Goal: Information Seeking & Learning: Find specific page/section

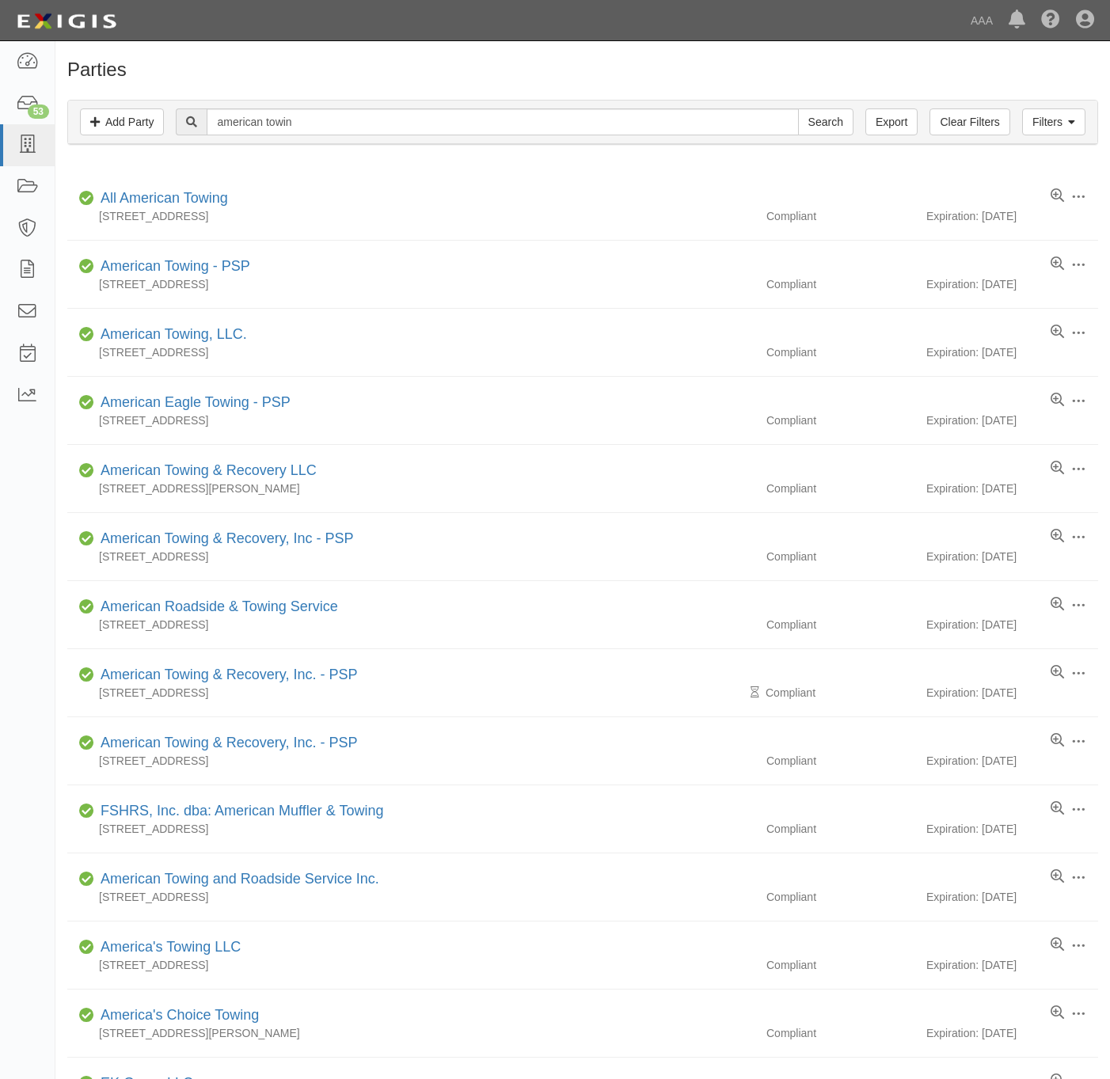
click at [267, 131] on input "american towin" at bounding box center [502, 121] width 591 height 27
type input "crow tow"
click at [798, 108] on input "Search" at bounding box center [825, 121] width 55 height 27
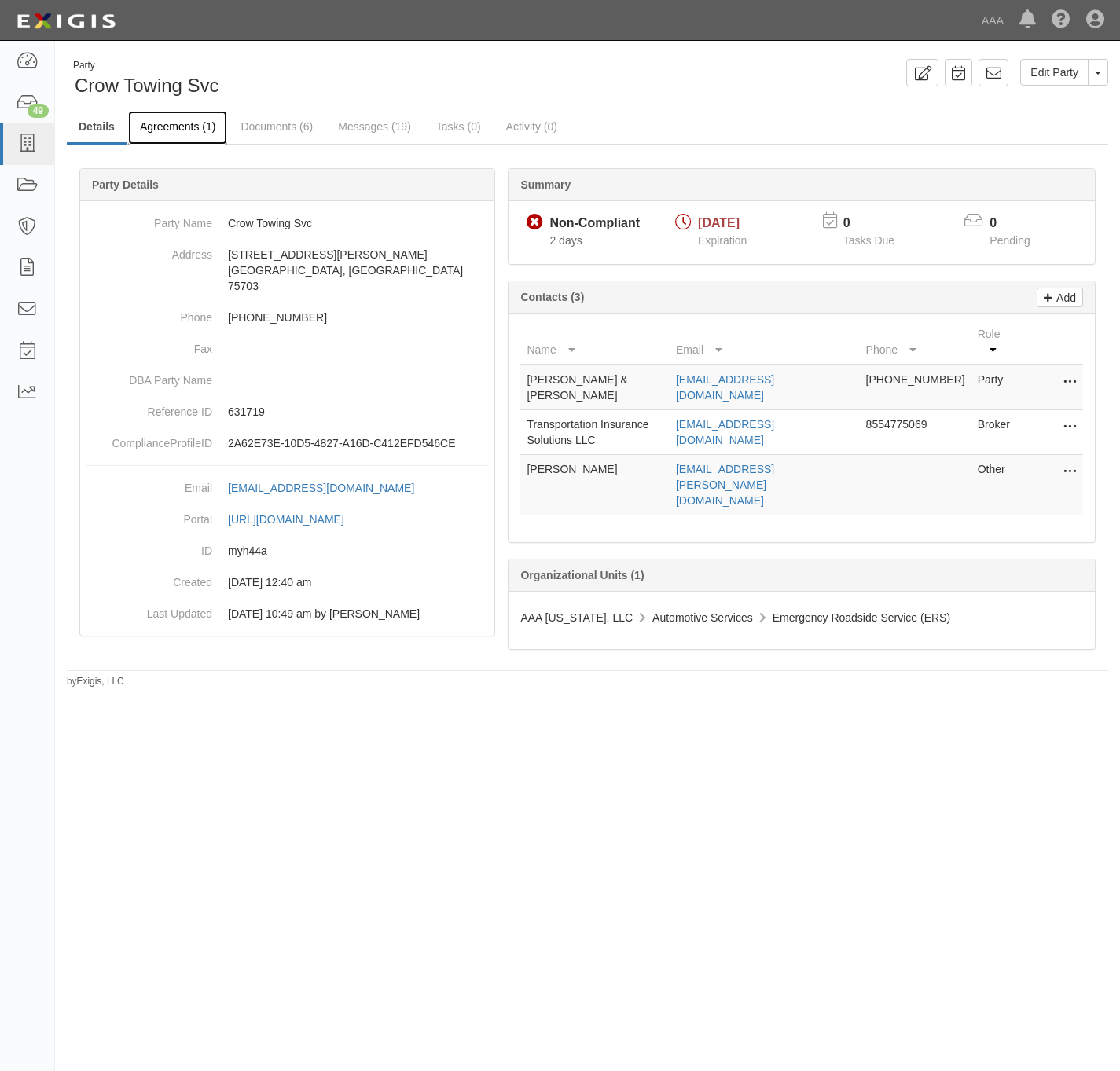
click at [182, 126] on link "Agreements (1)" at bounding box center [178, 128] width 99 height 34
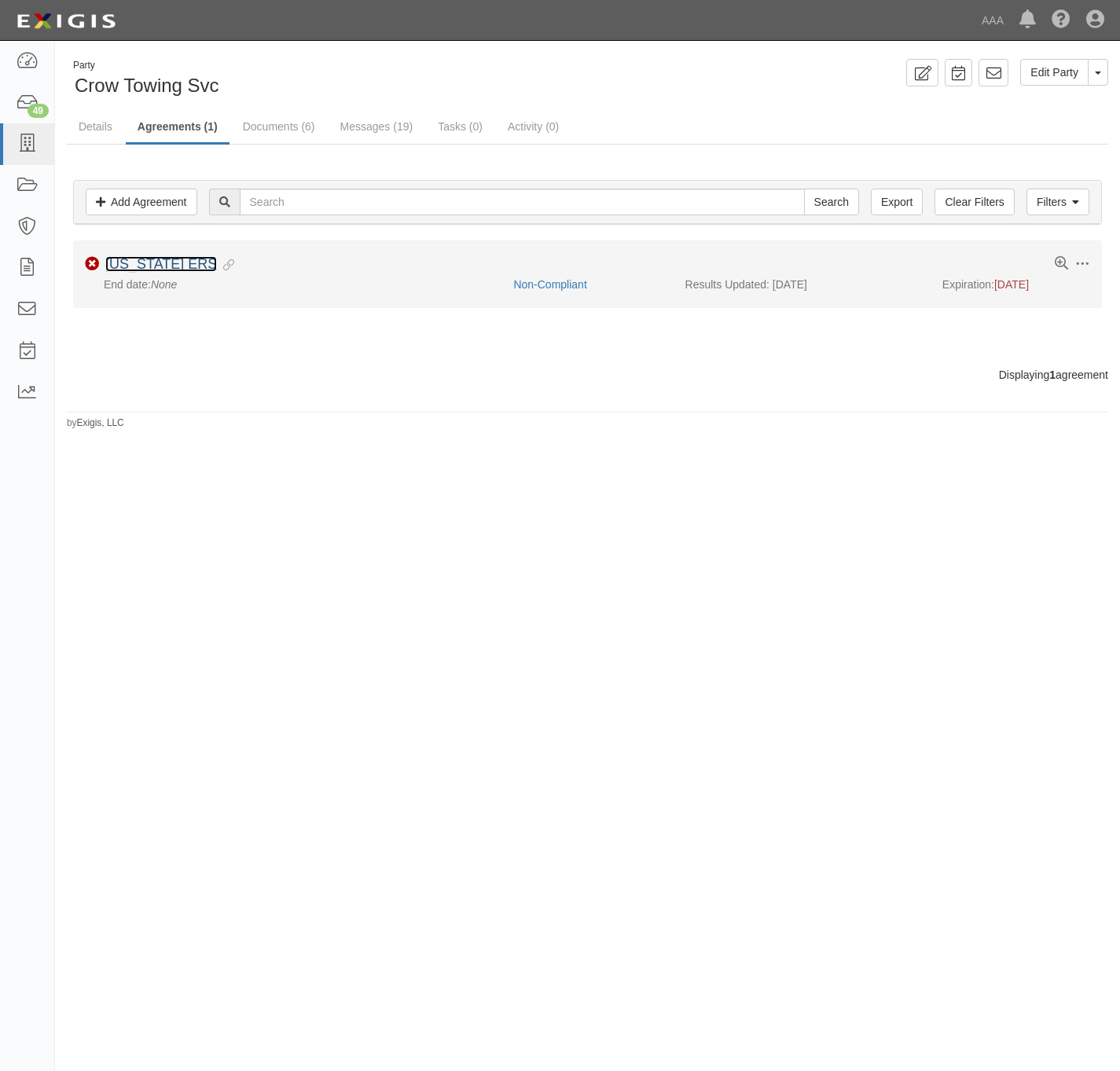
click at [158, 265] on link "[US_STATE] ERS" at bounding box center [161, 264] width 111 height 16
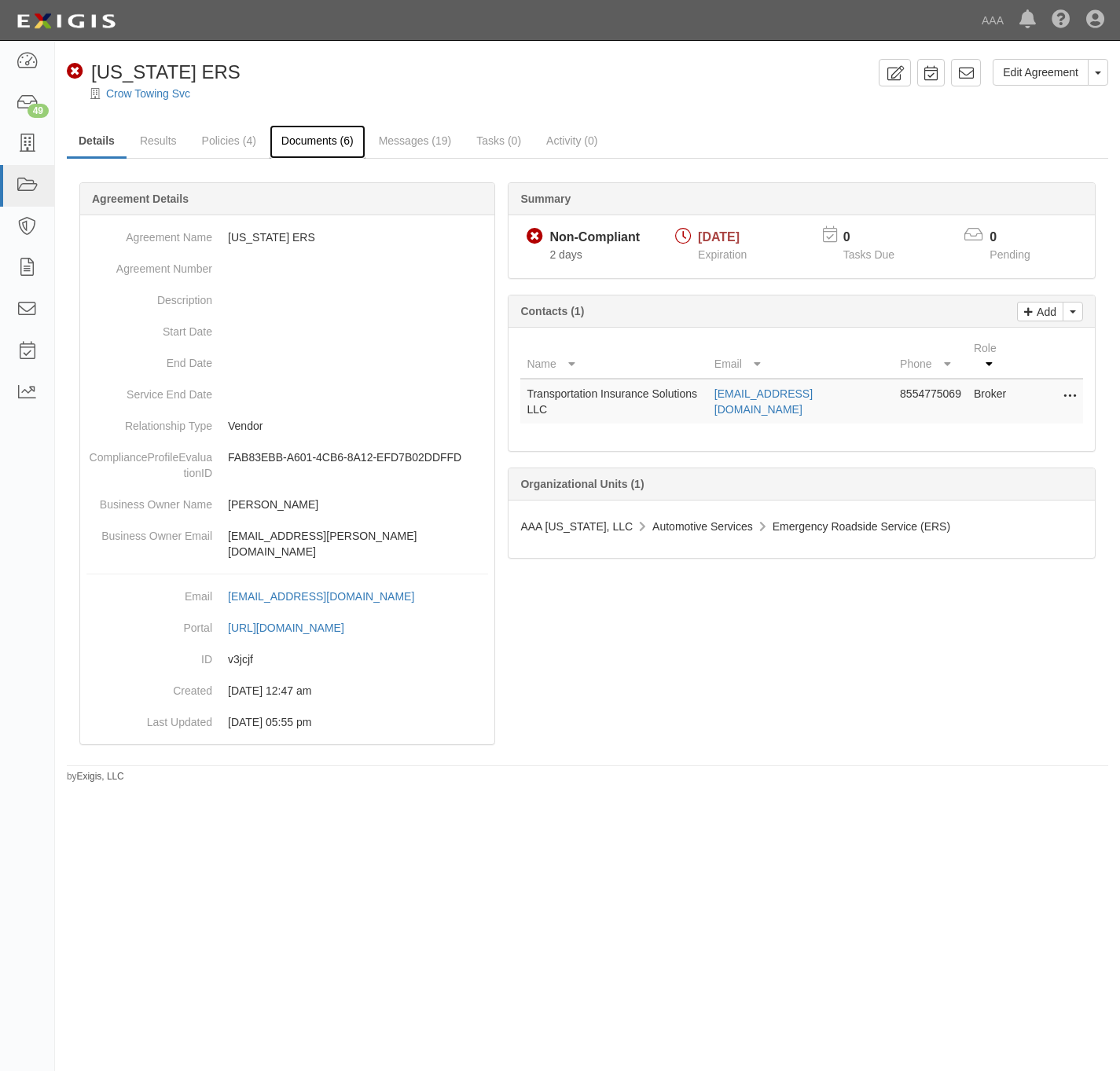
click at [319, 137] on link "Documents (6)" at bounding box center [317, 142] width 96 height 34
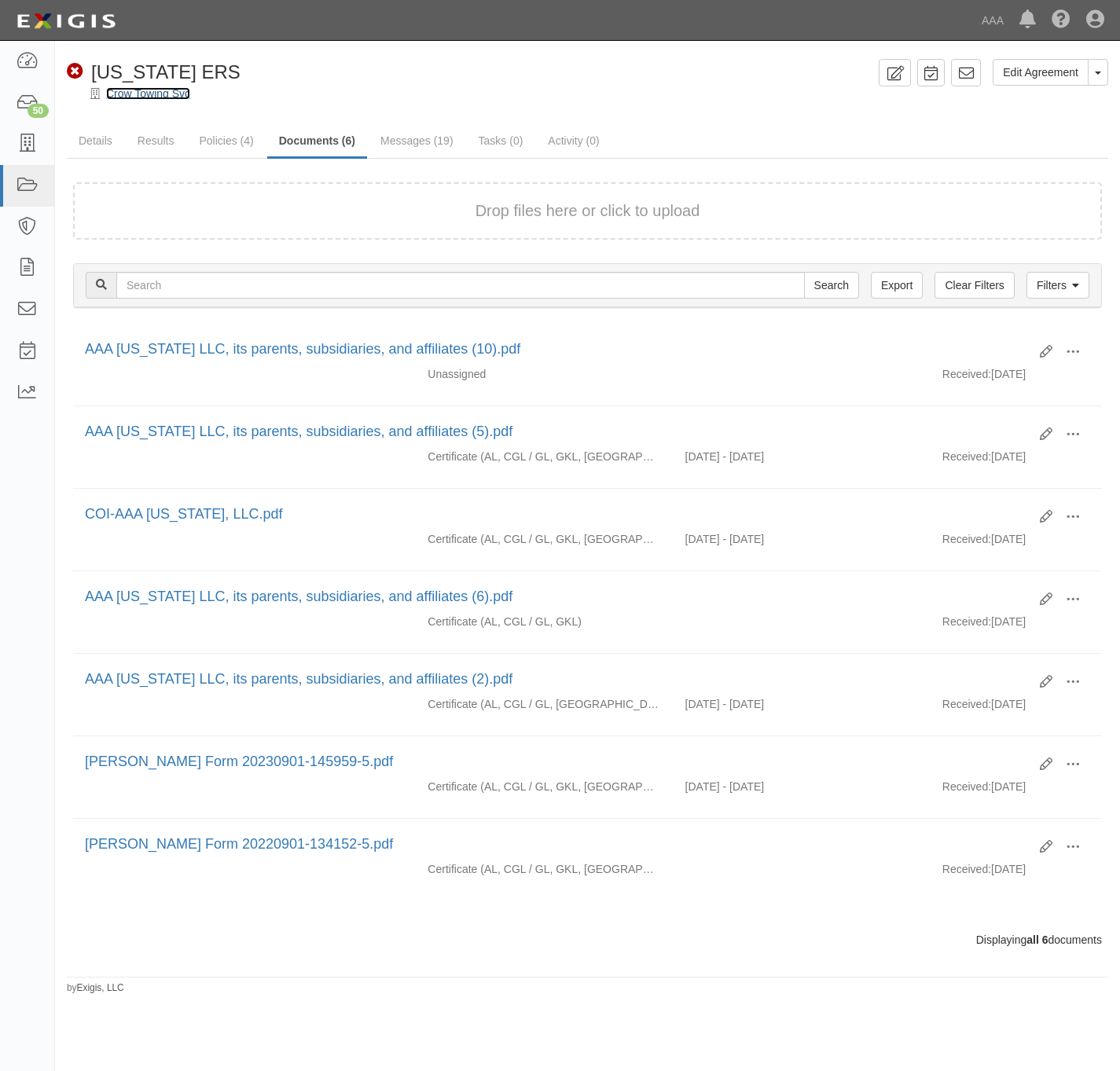
click at [153, 92] on link "Crow Towing Svc" at bounding box center [148, 93] width 84 height 13
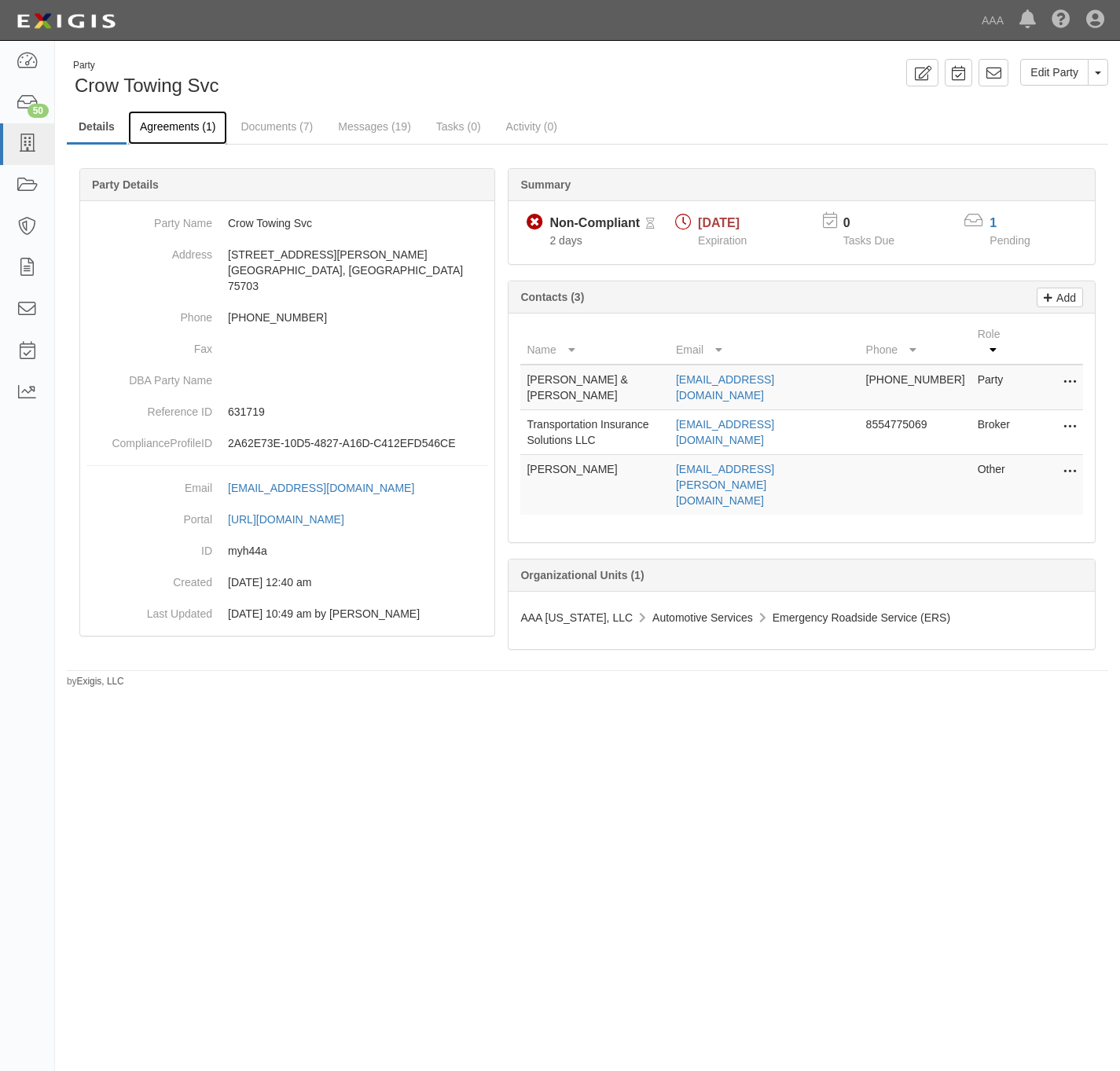
click at [156, 134] on link "Agreements (1)" at bounding box center [178, 128] width 99 height 34
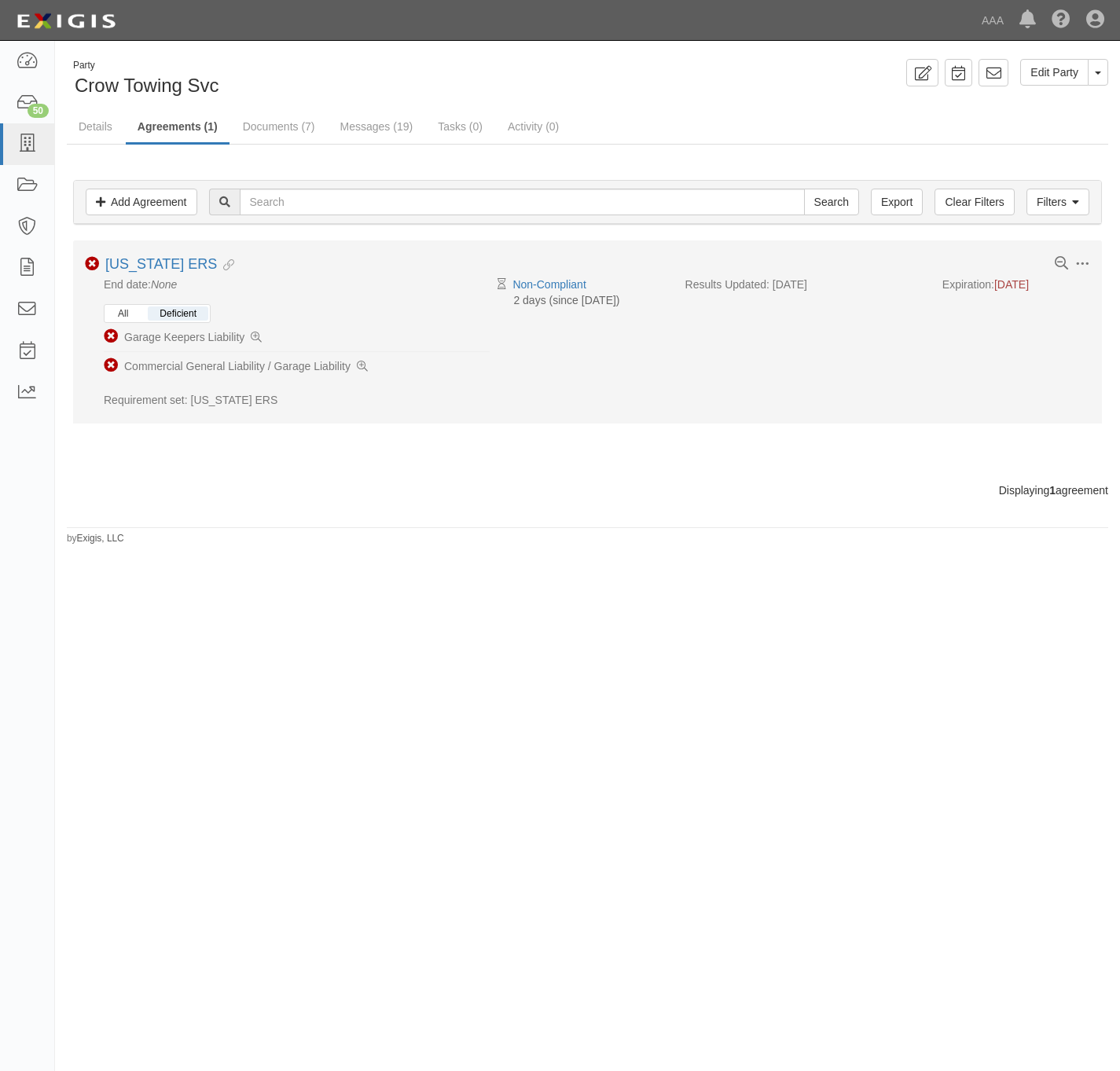
click at [121, 311] on button "All" at bounding box center [123, 314] width 34 height 14
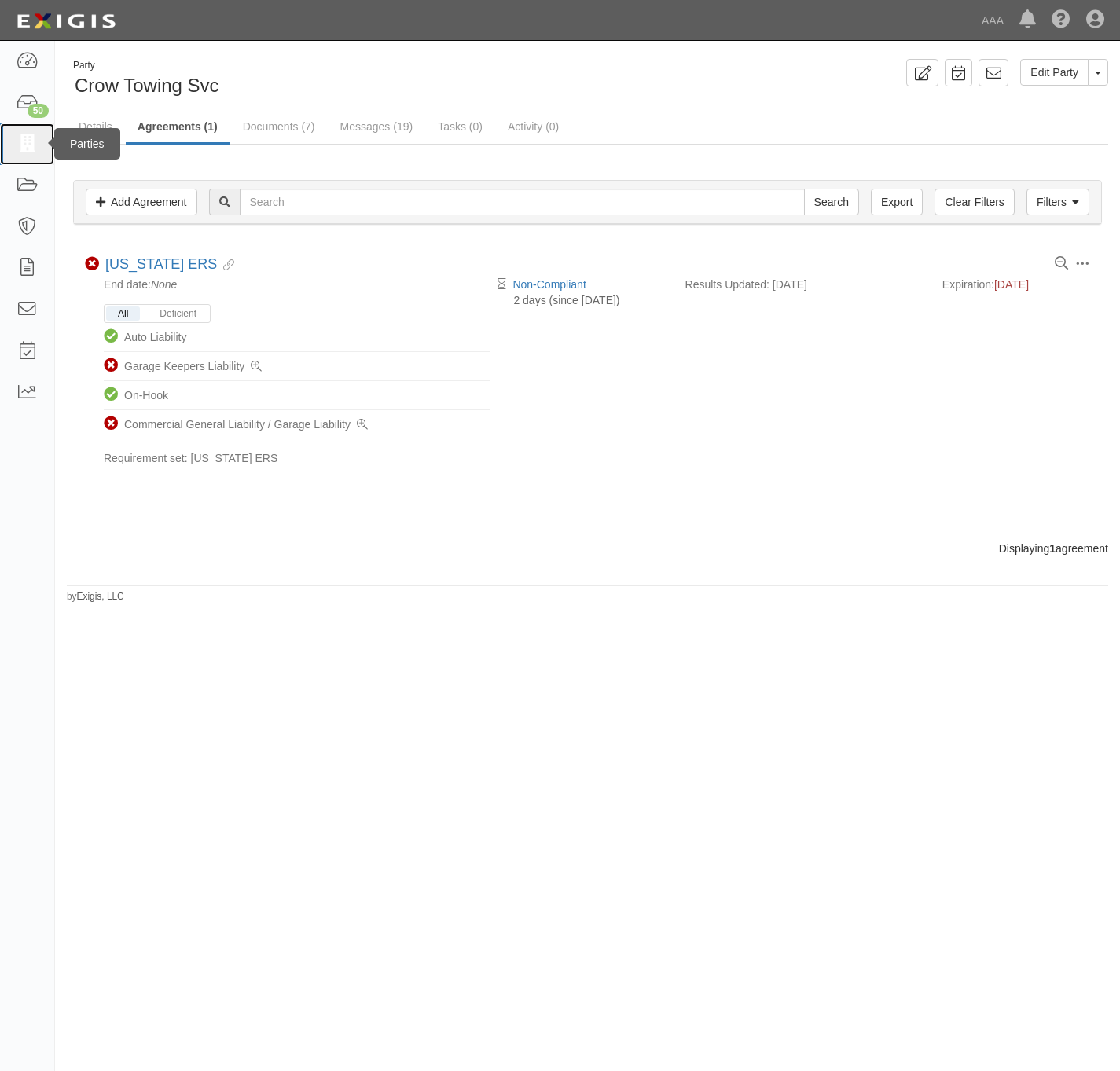
click at [28, 141] on icon at bounding box center [27, 144] width 22 height 18
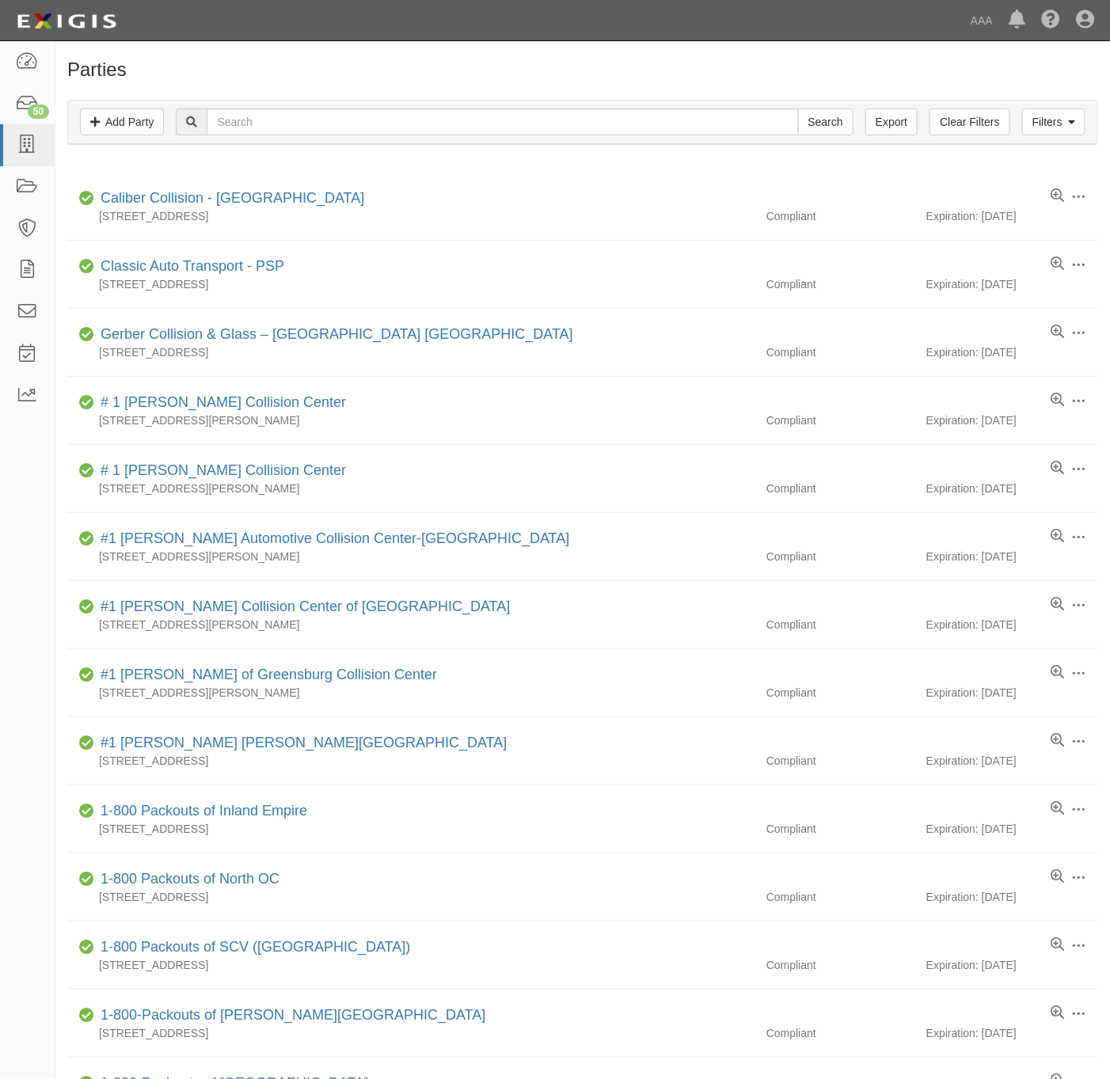
click at [548, 140] on div "Filters Add Party Clear Filters Export Search Filters" at bounding box center [582, 123] width 1029 height 44
click at [563, 122] on input "text" at bounding box center [502, 121] width 591 height 27
paste input "Classic Auto Transport"
type input "Classic Auto Transport"
click at [814, 121] on input "Search" at bounding box center [825, 121] width 55 height 27
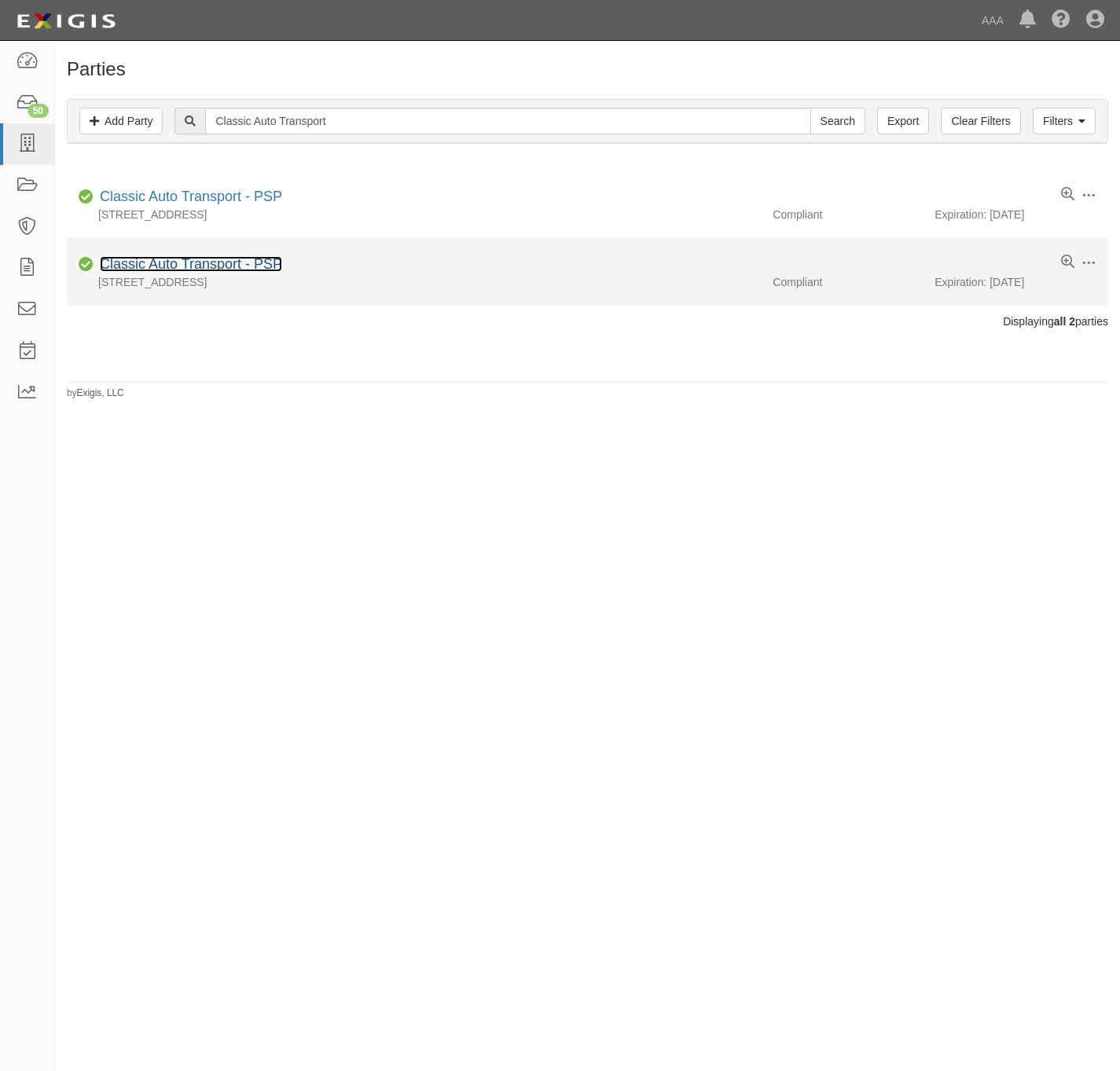
click at [175, 262] on link "Classic Auto Transport - PSP" at bounding box center [192, 264] width 183 height 16
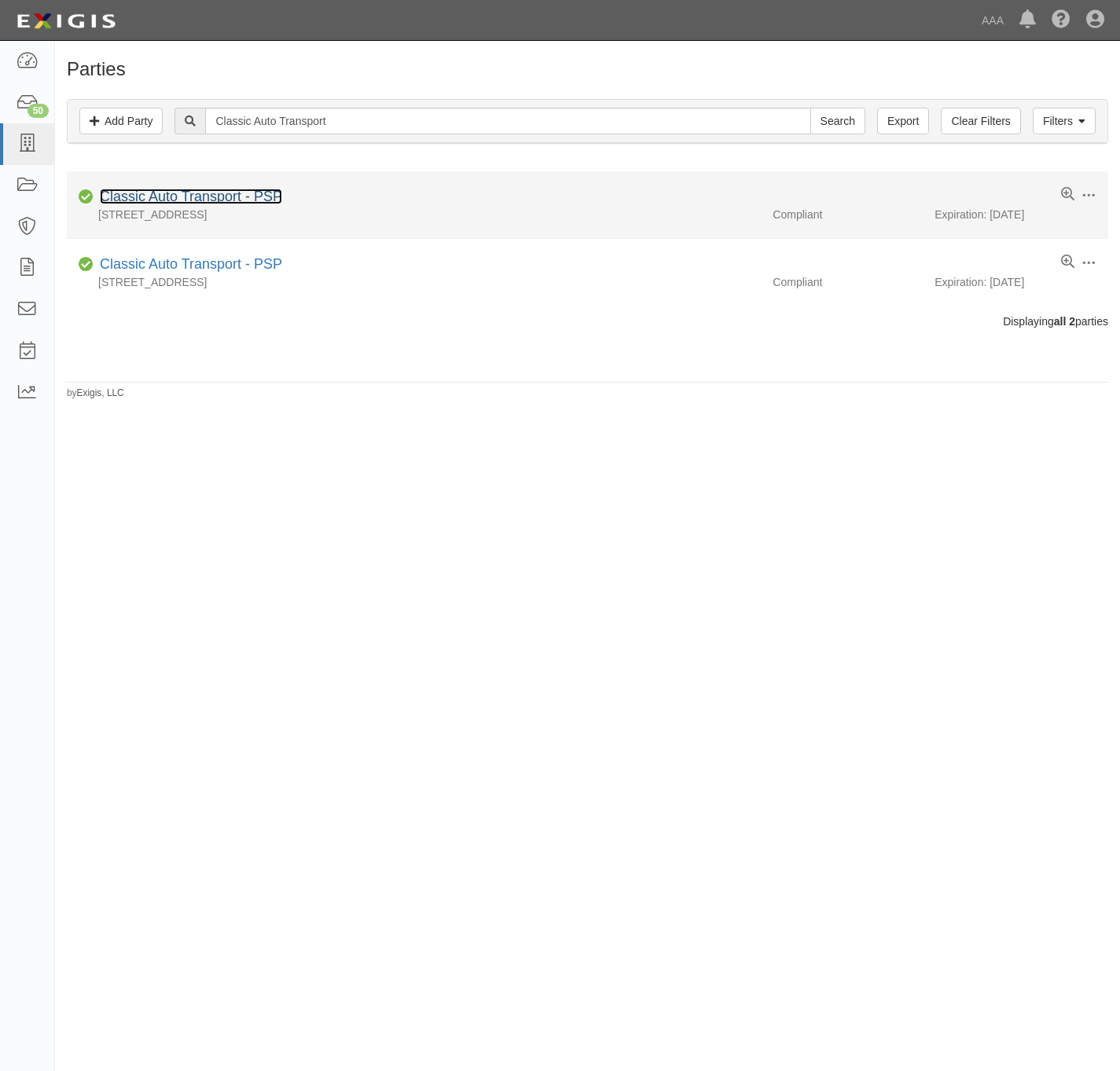
click at [132, 192] on link "Classic Auto Transport - PSP" at bounding box center [192, 197] width 183 height 16
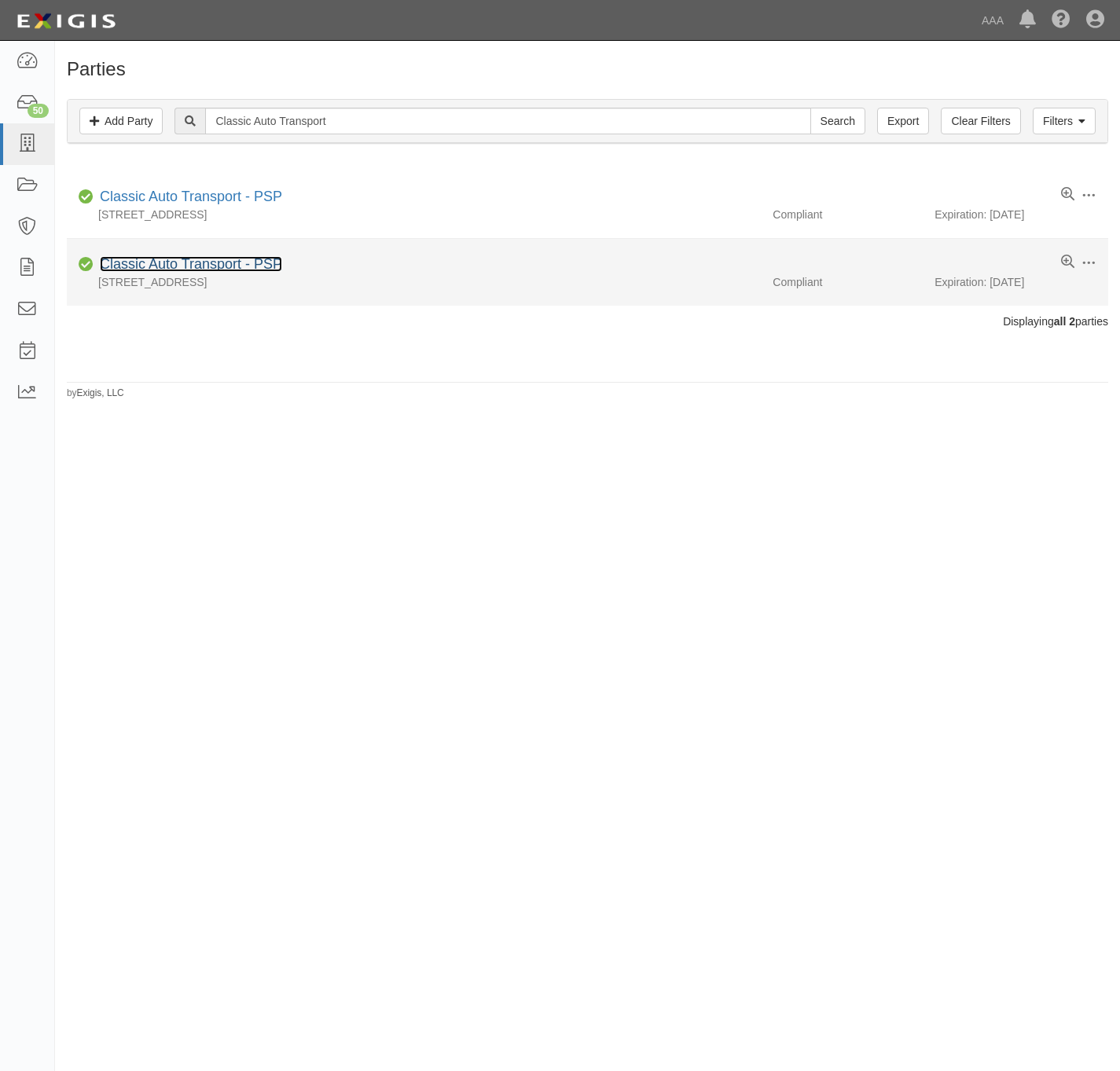
click at [170, 262] on link "Classic Auto Transport - PSP" at bounding box center [192, 264] width 183 height 16
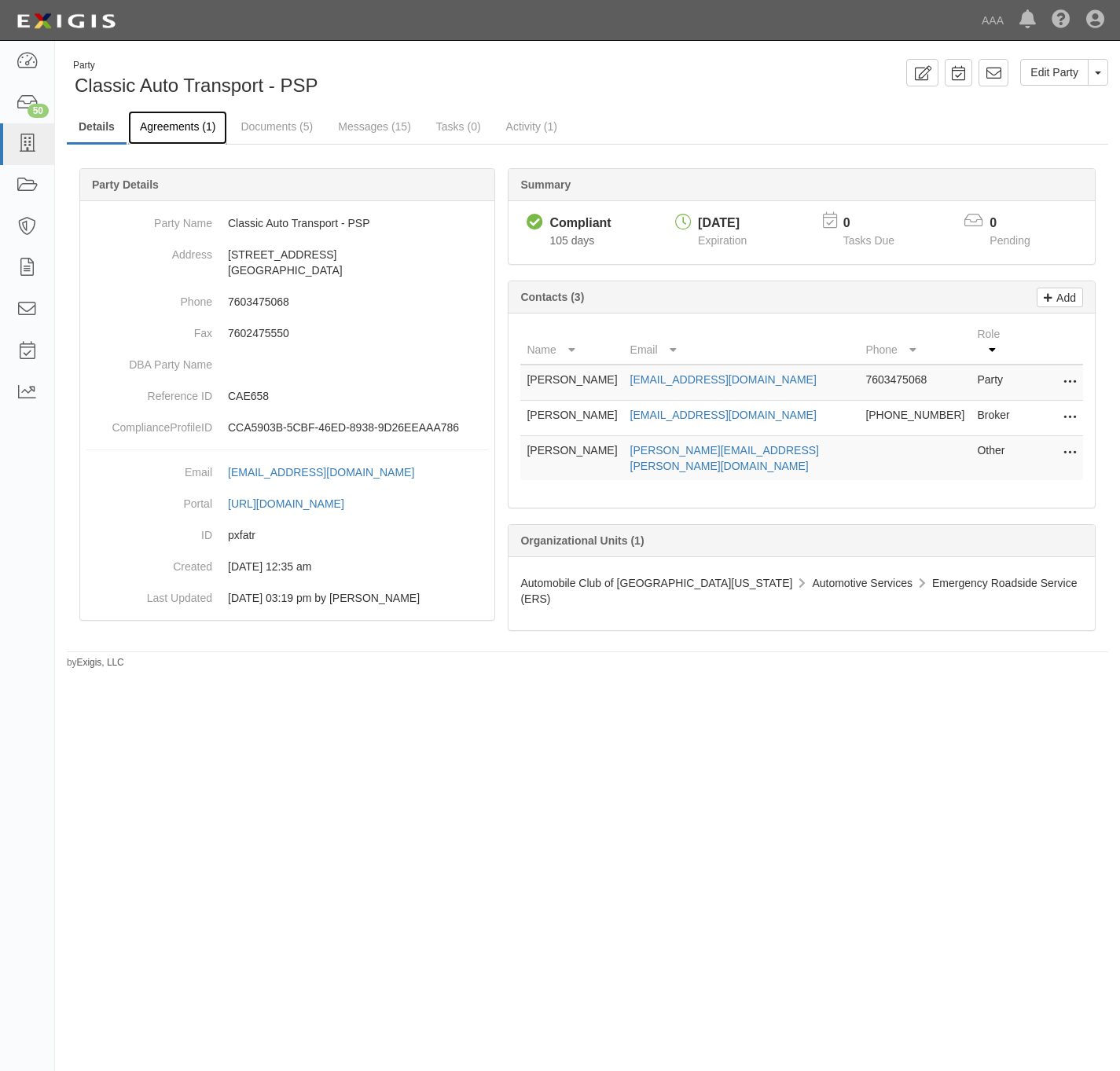
click at [179, 130] on link "Agreements (1)" at bounding box center [178, 128] width 99 height 34
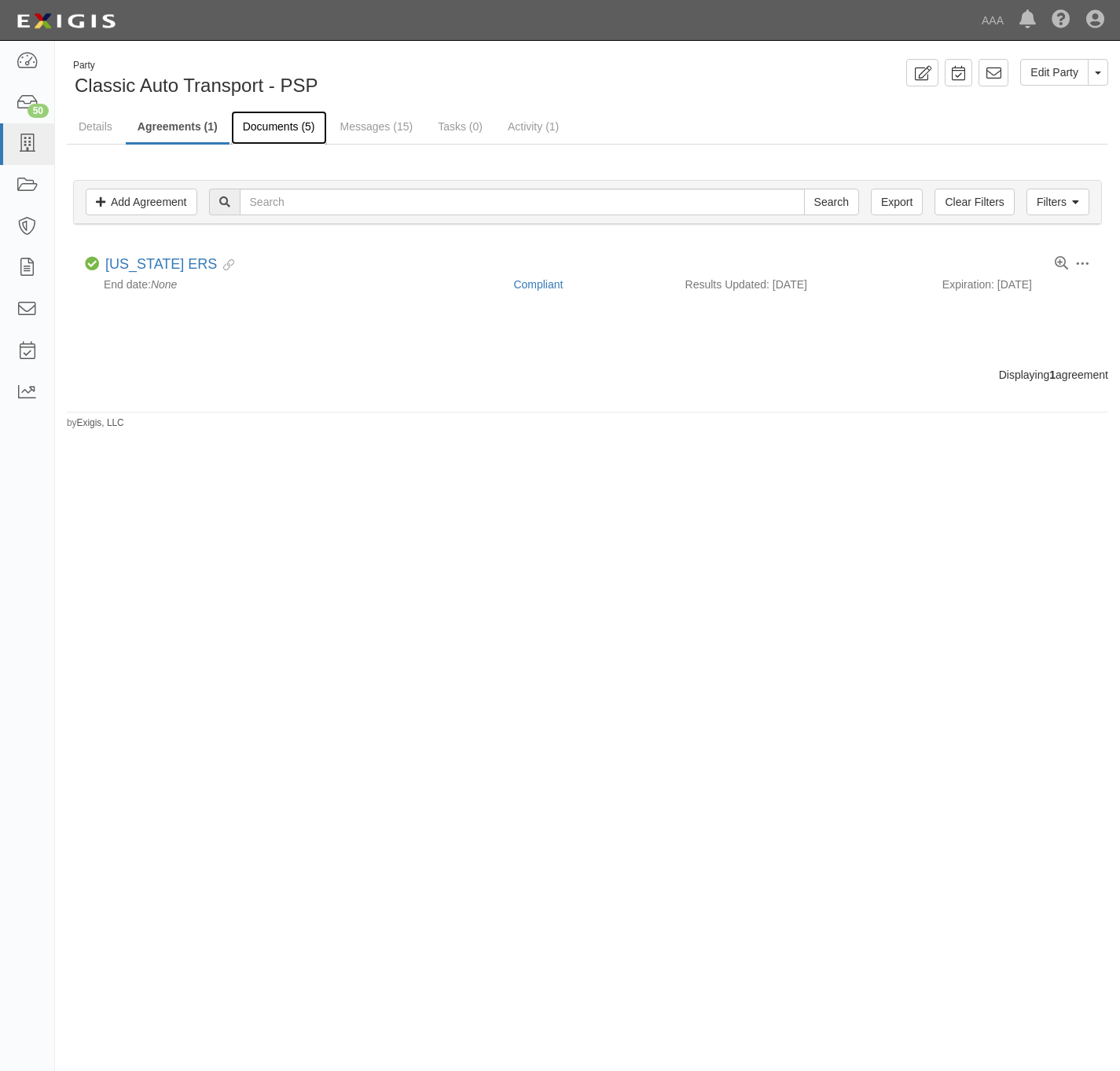
click at [273, 125] on link "Documents (5)" at bounding box center [279, 128] width 96 height 34
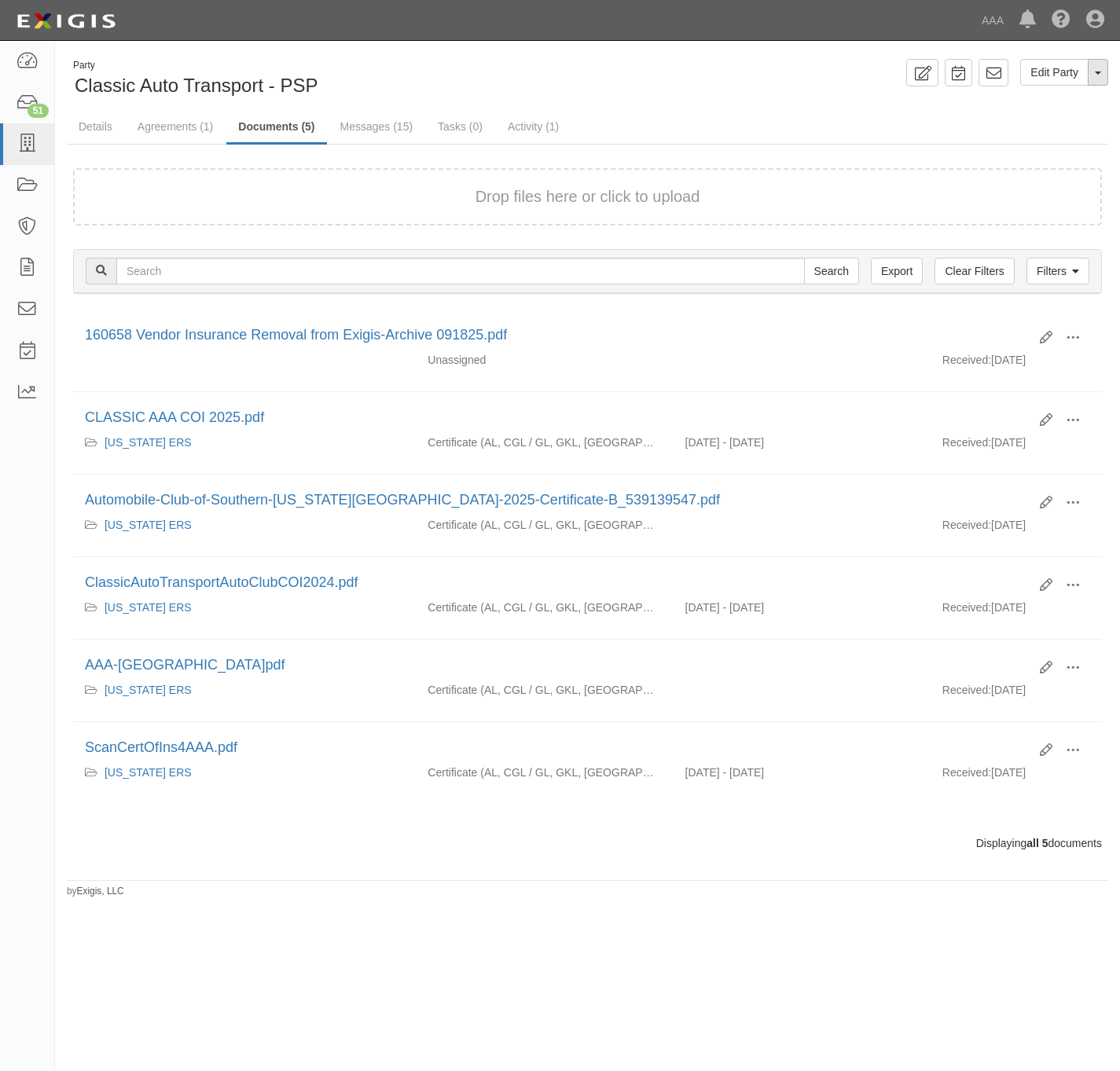
click at [1104, 70] on button "Toggle Party Dropdown" at bounding box center [1097, 71] width 21 height 27
click at [1046, 126] on link "Archive Party" at bounding box center [1045, 122] width 124 height 21
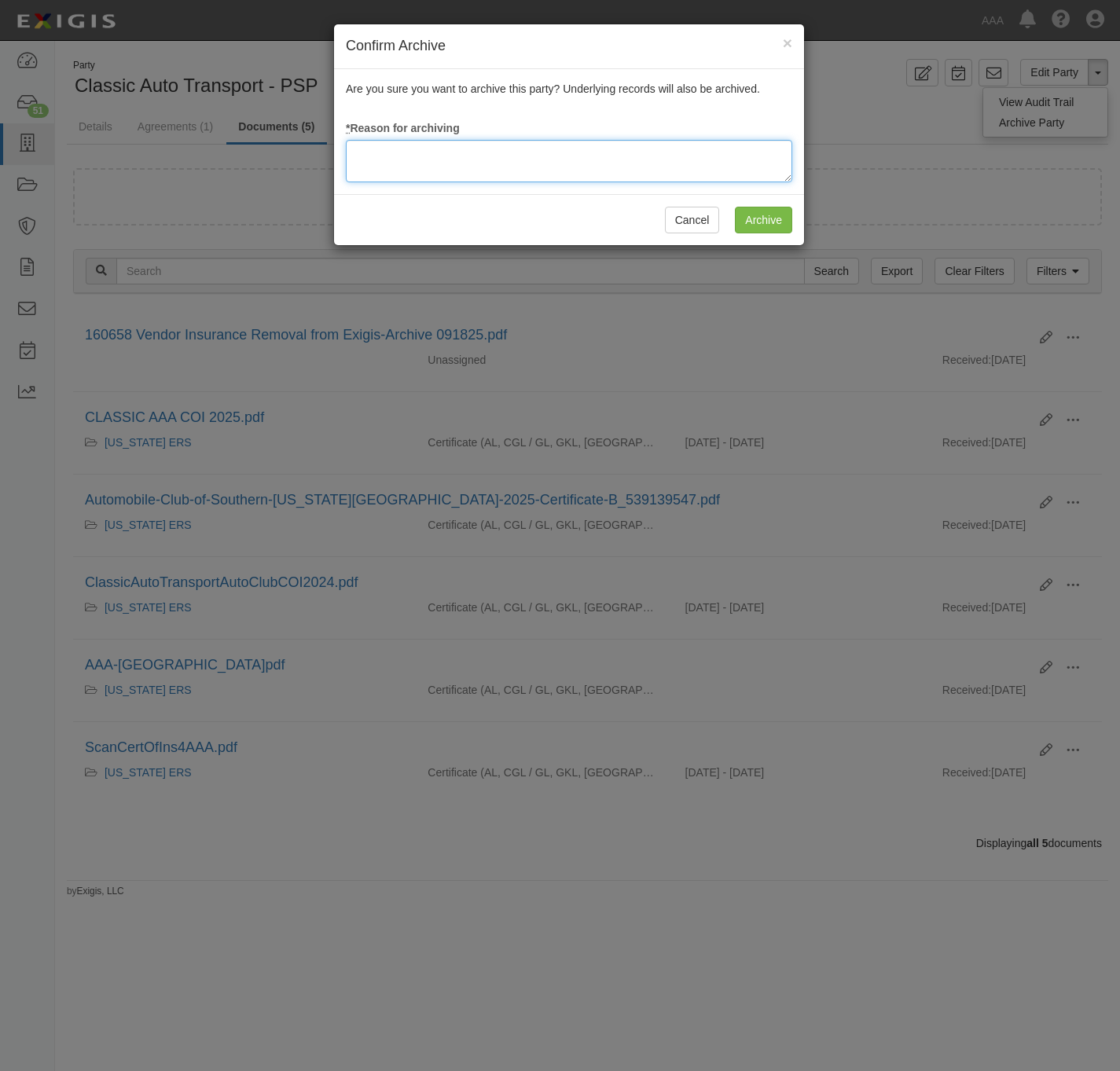
click at [477, 163] on textarea at bounding box center [569, 161] width 447 height 43
type textarea "Station Terminated."
click at [750, 221] on input "Archive" at bounding box center [764, 219] width 58 height 27
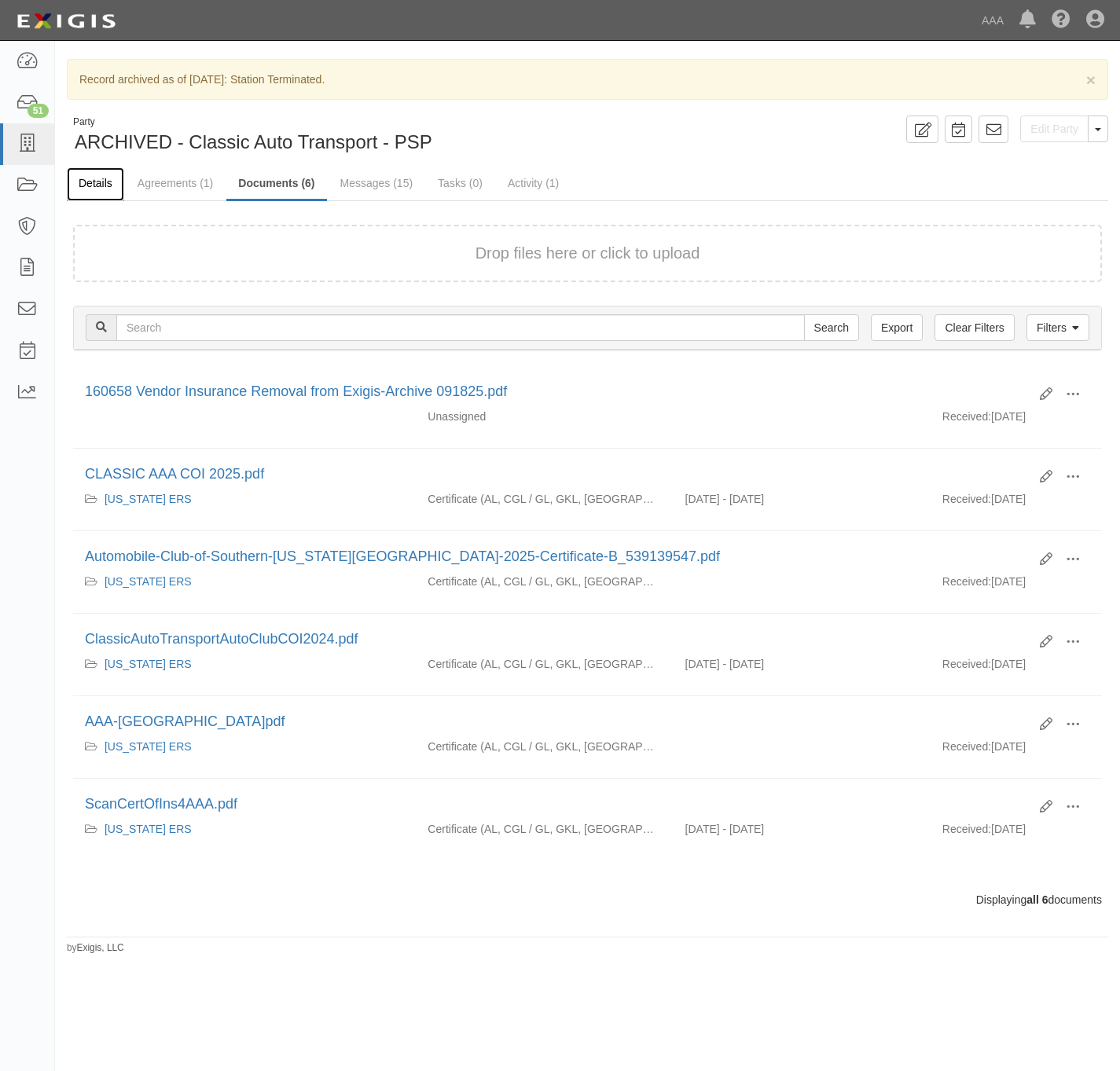
click at [100, 183] on link "Details" at bounding box center [95, 185] width 58 height 34
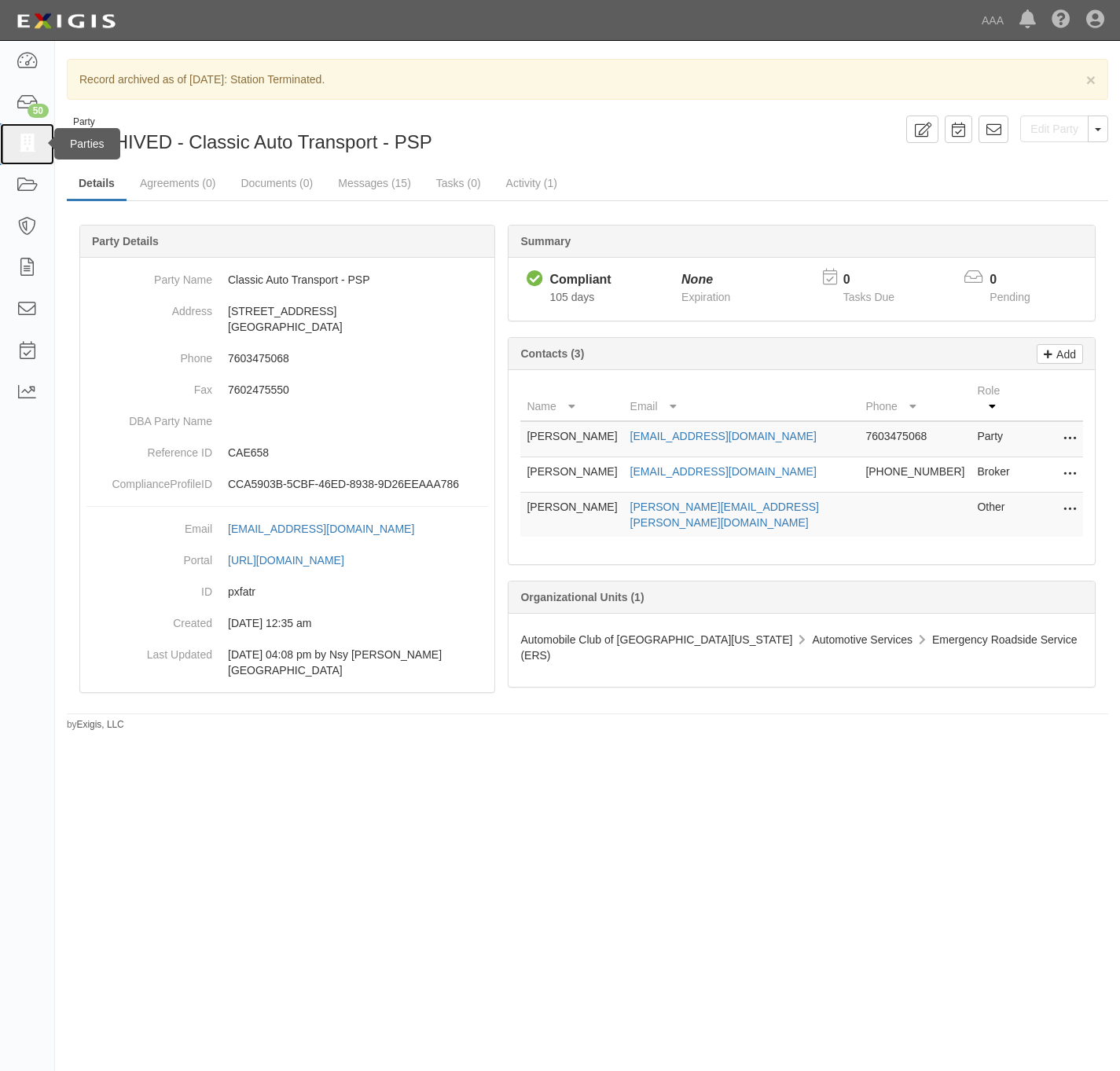
click at [31, 145] on icon at bounding box center [27, 144] width 22 height 18
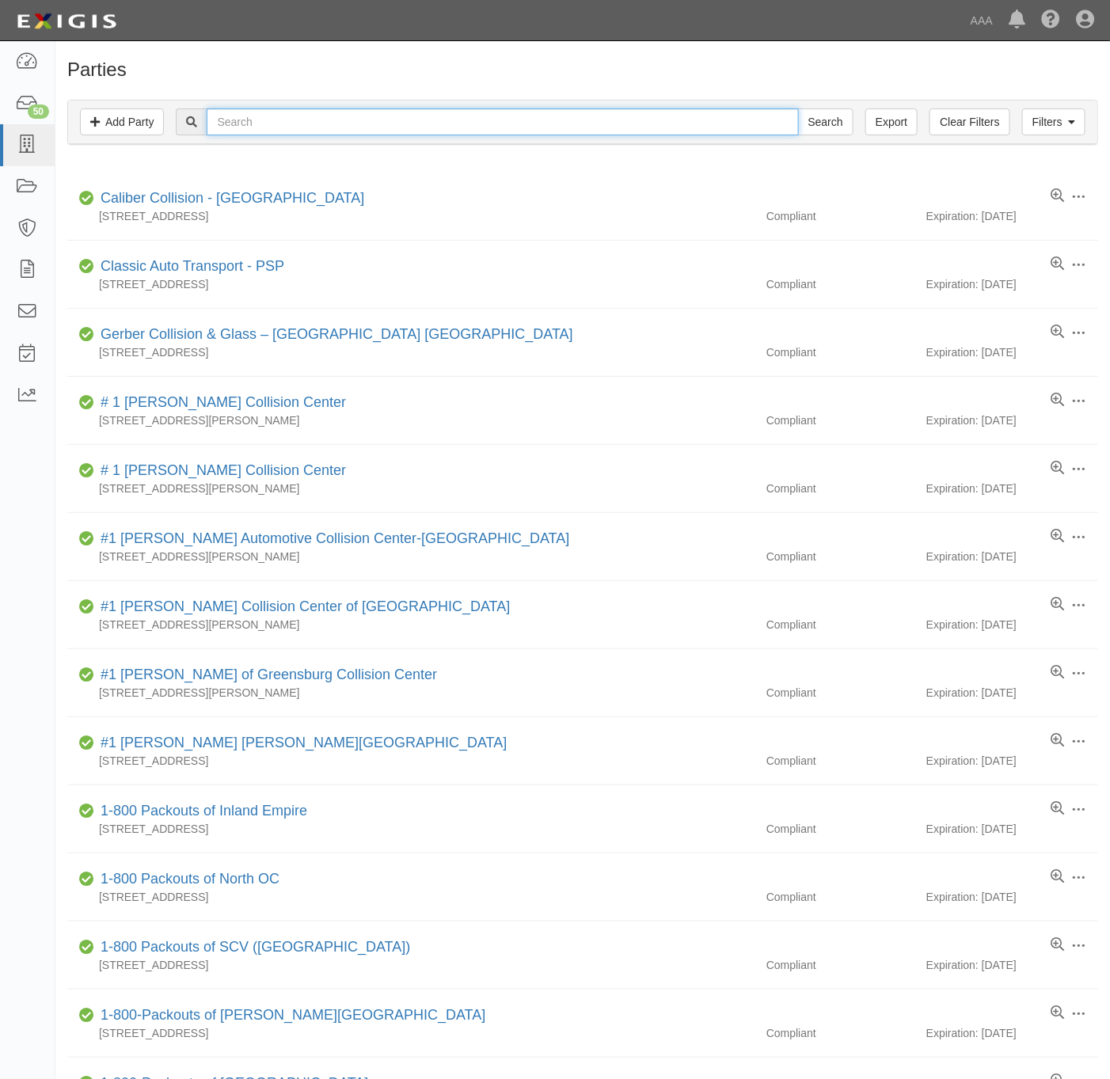
click at [283, 123] on input "text" at bounding box center [502, 121] width 591 height 27
paste input "[PERSON_NAME] Automotive & Wrecker"
type input "[PERSON_NAME] Automotive & Wrecker"
click at [819, 122] on input "Search" at bounding box center [825, 121] width 55 height 27
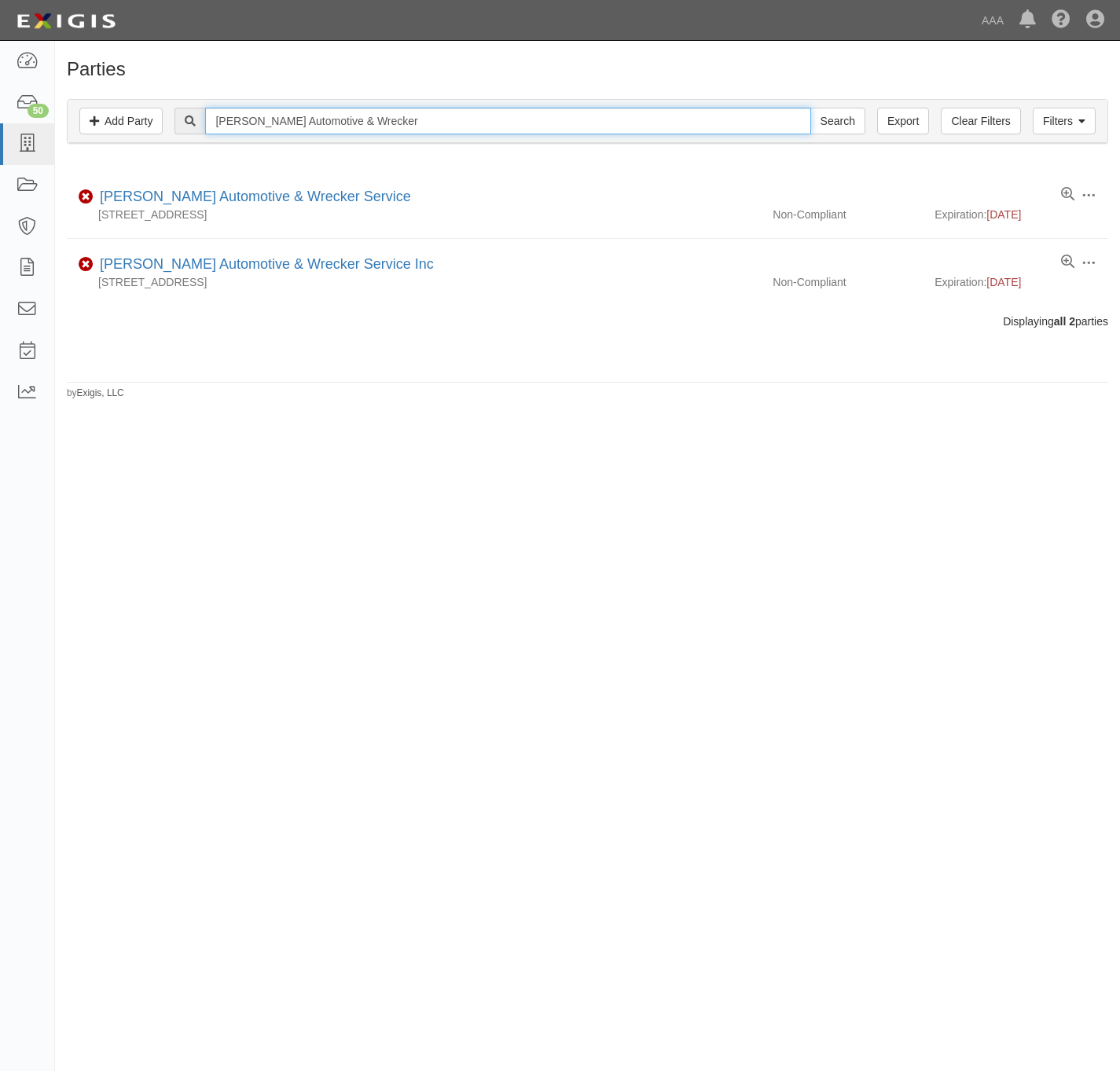
click at [720, 111] on input "Barry's Automotive & Wrecker" at bounding box center [507, 120] width 605 height 27
click at [722, 111] on input "Barry's Automotive & Wrecker" at bounding box center [507, 120] width 605 height 27
paste input "Super Service Towing & Recovery LLC"
type input "Super Service Towing & Recovery LLC"
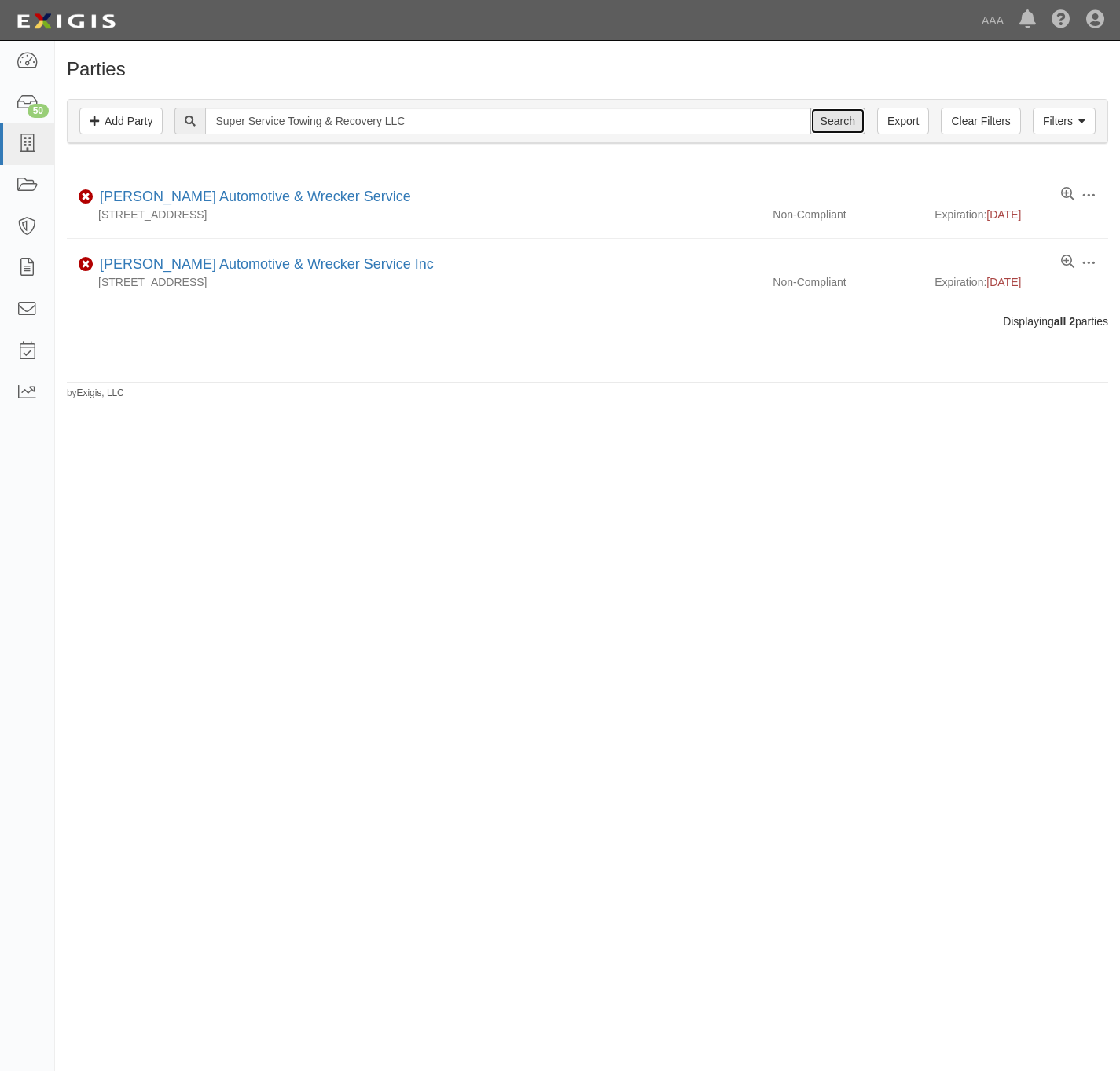
click at [838, 122] on input "Search" at bounding box center [837, 120] width 55 height 27
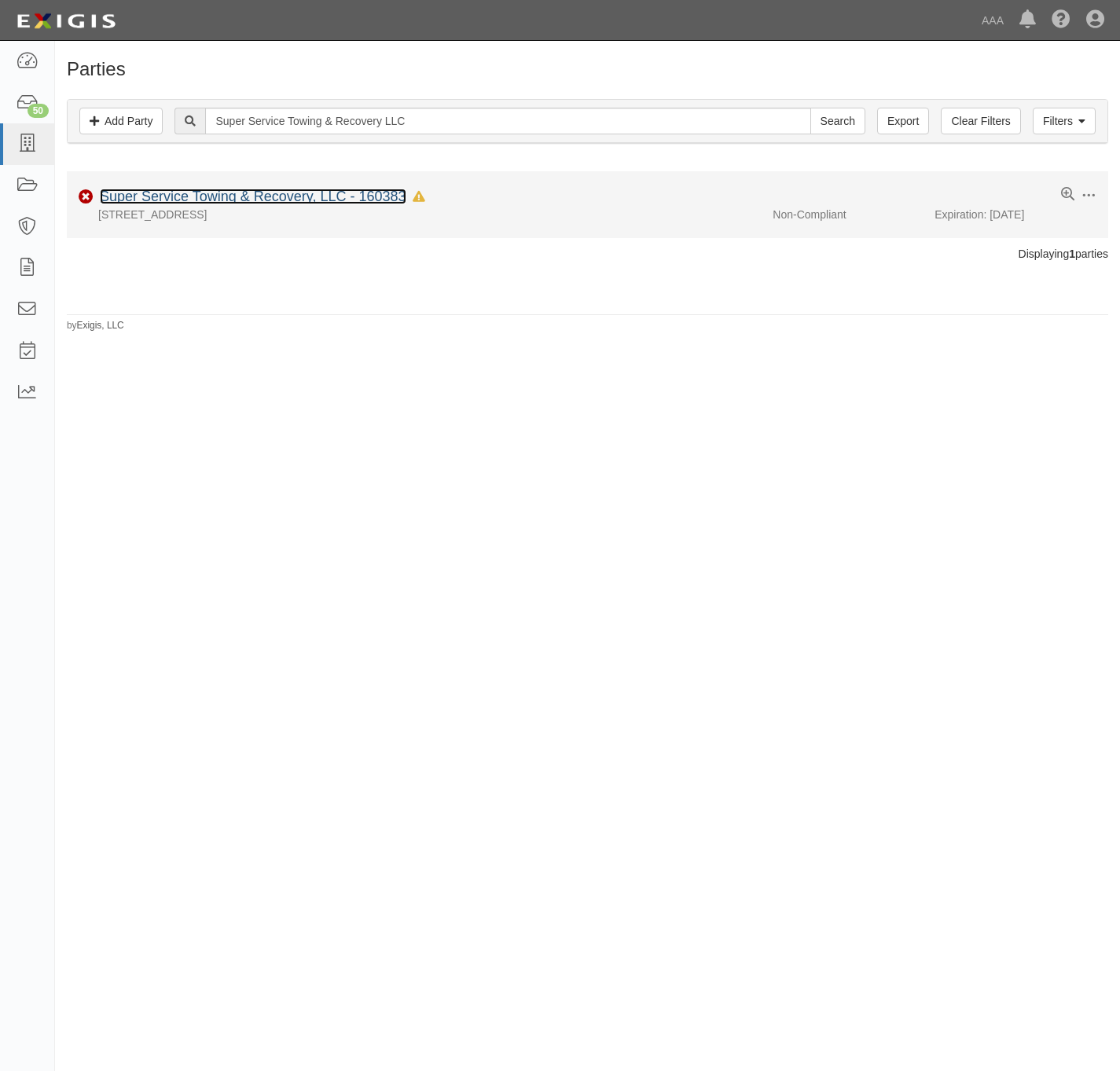
click at [317, 194] on link "Super Service Towing & Recovery, LLC - 160383" at bounding box center [253, 197] width 307 height 16
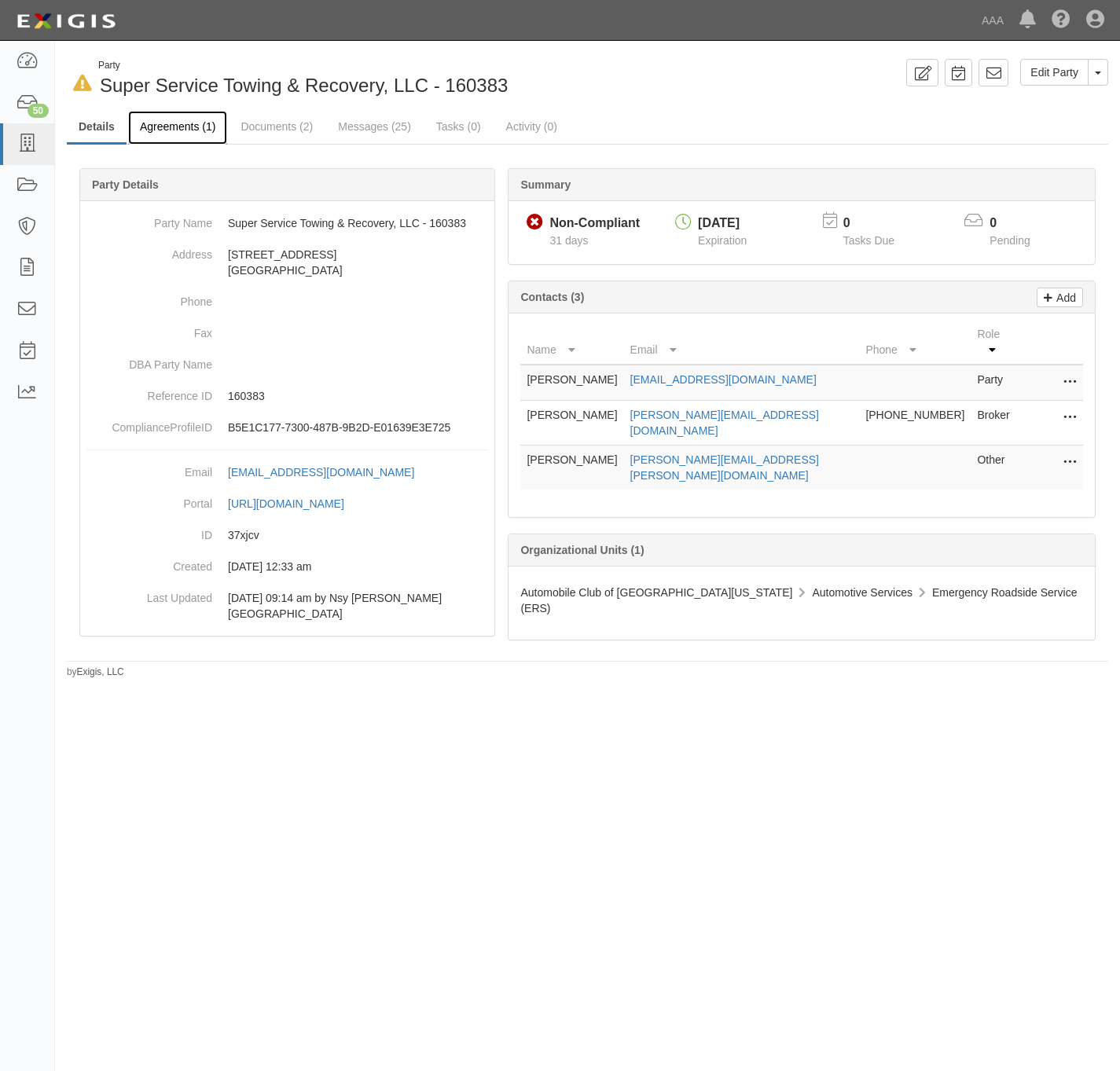
click at [172, 132] on link "Agreements (1)" at bounding box center [178, 128] width 99 height 34
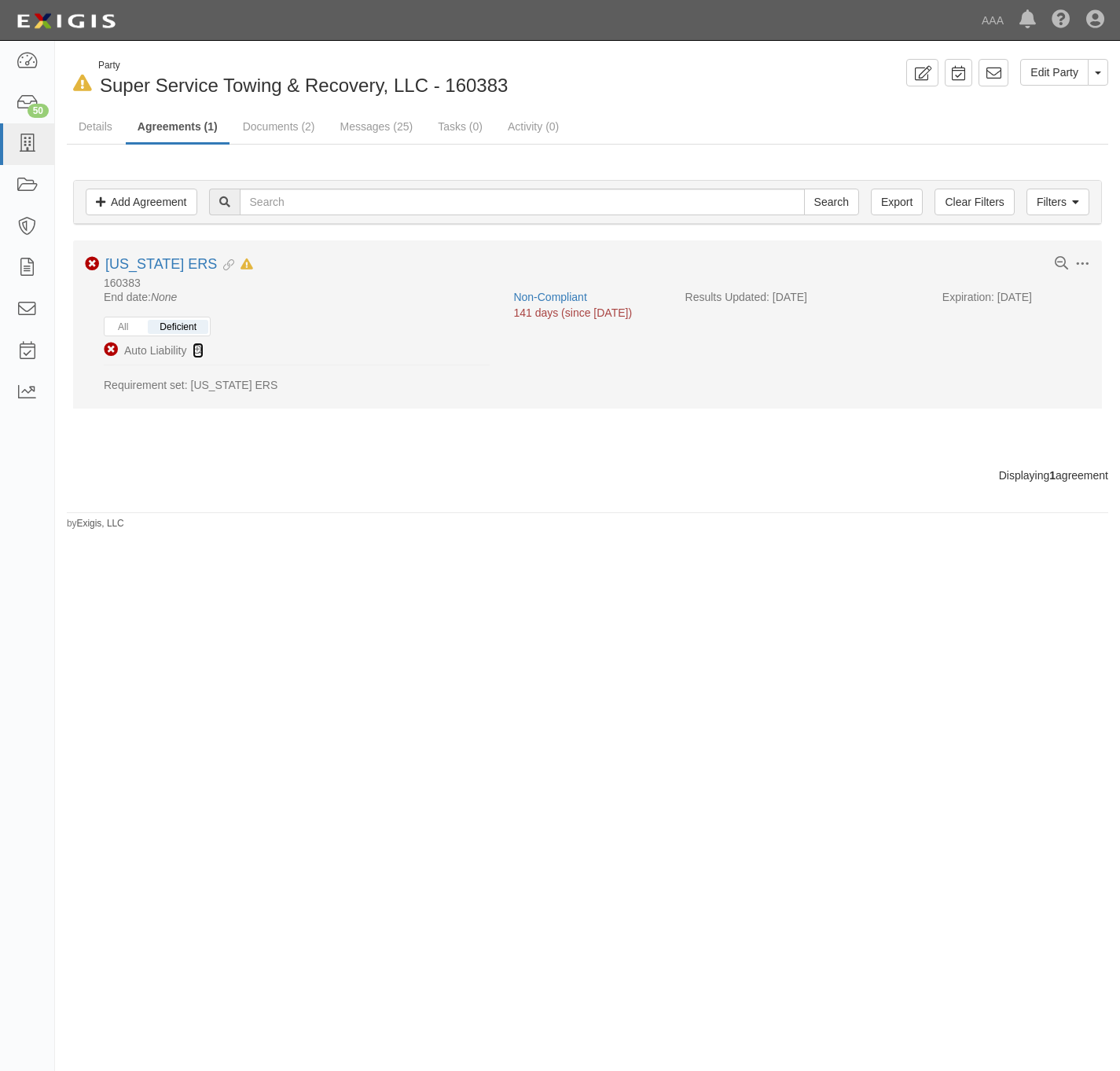
click at [201, 353] on icon at bounding box center [198, 350] width 11 height 11
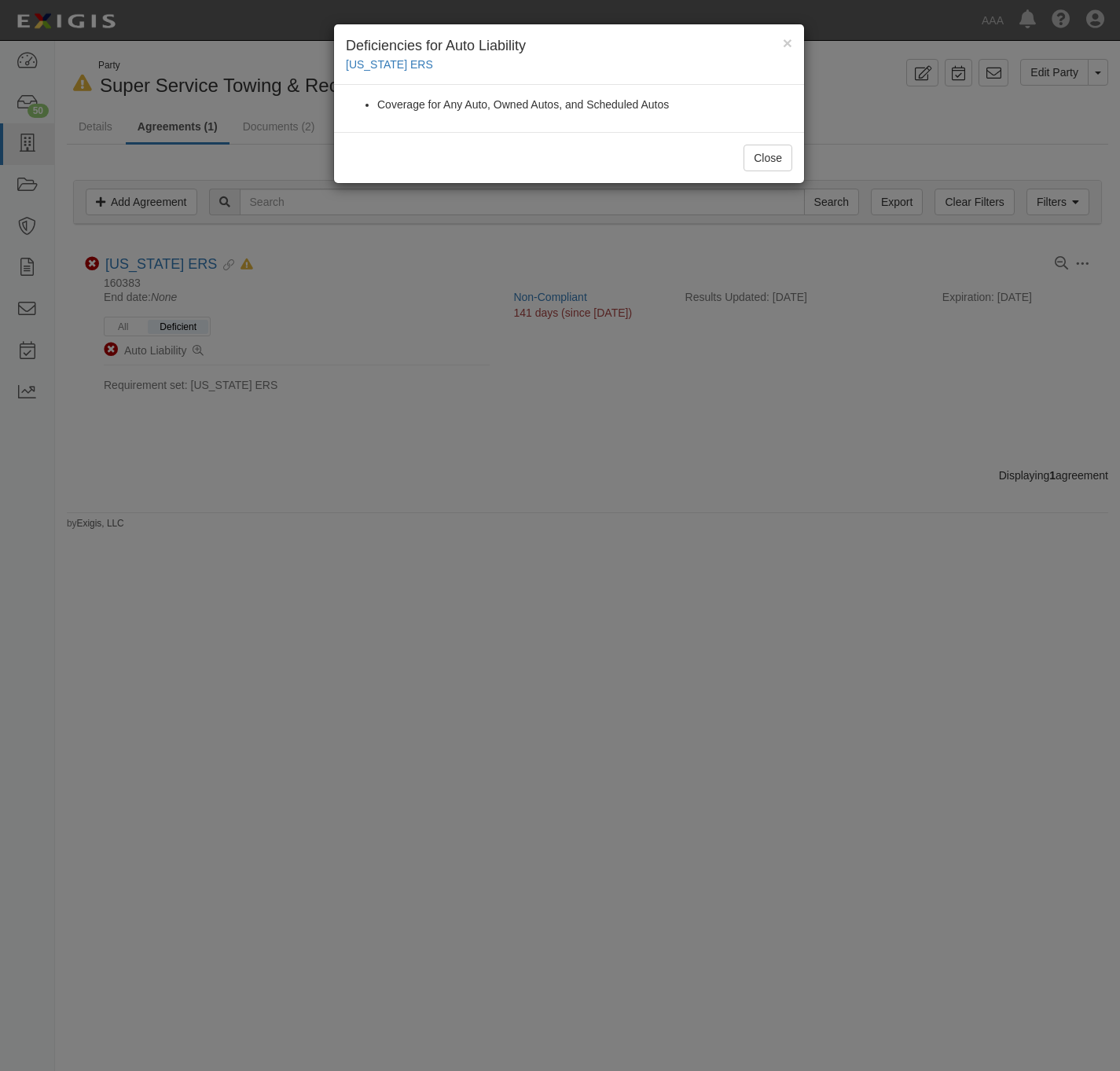
click at [432, 130] on div "Coverage for Any Auto, Owned Autos, and Scheduled Autos" at bounding box center [568, 107] width 470 height 47
click at [753, 161] on button "Close" at bounding box center [768, 158] width 49 height 27
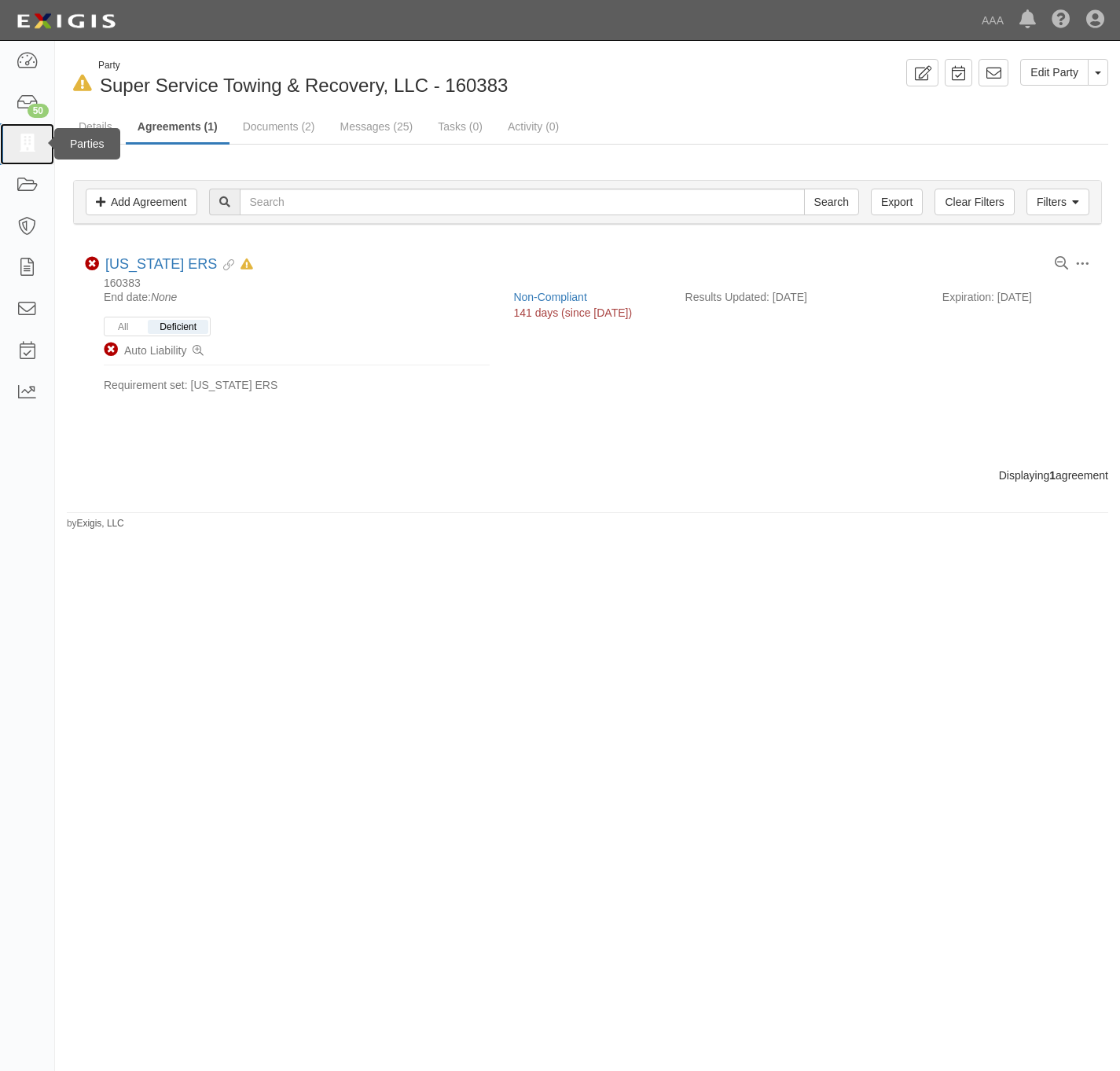
click at [27, 137] on icon at bounding box center [27, 144] width 22 height 18
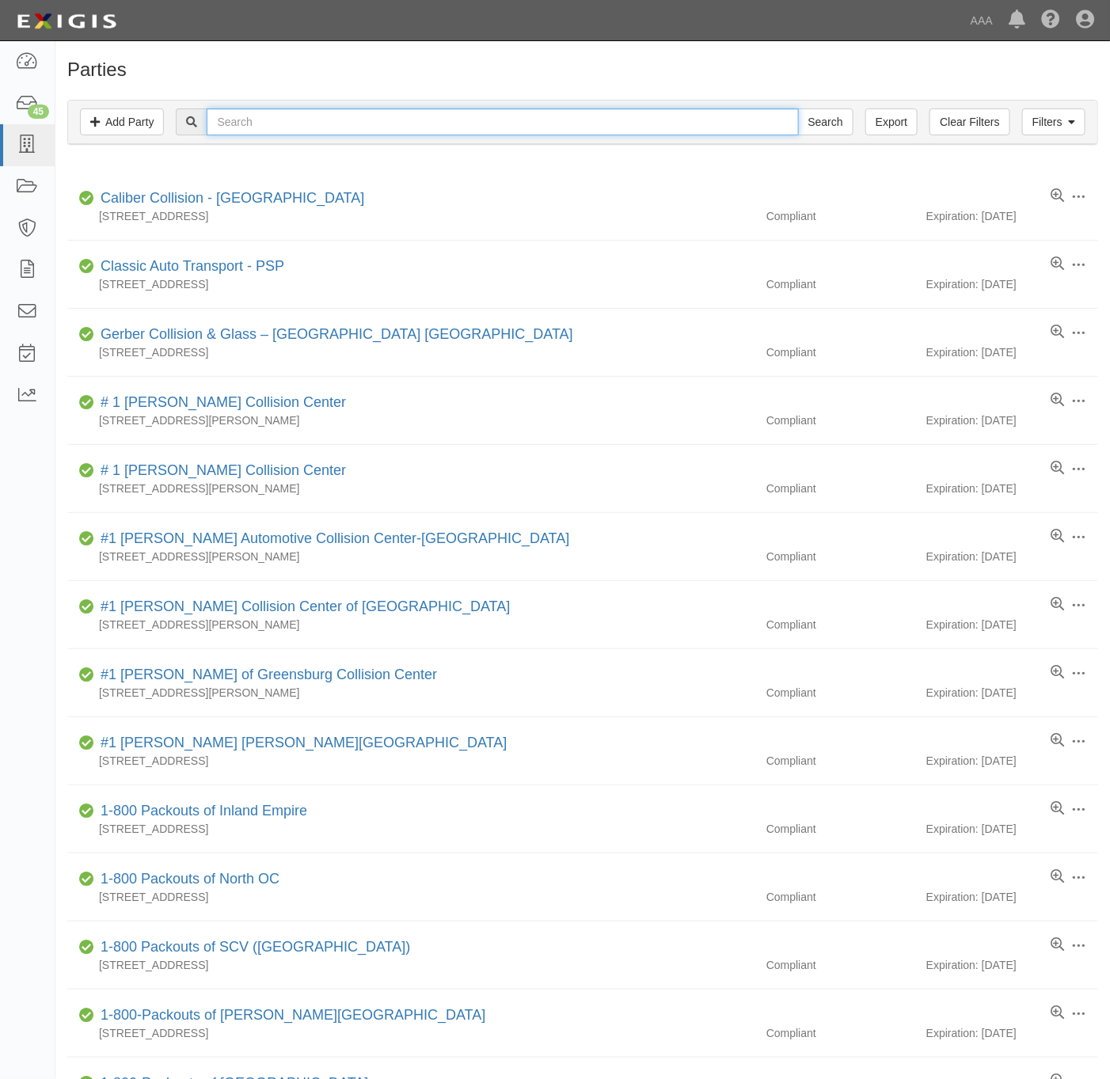
click at [382, 128] on input "text" at bounding box center [502, 121] width 591 height 27
paste input "Magic City Towing LLC"
type input "Magic City Towing LLC"
click at [819, 122] on input "Search" at bounding box center [825, 121] width 55 height 27
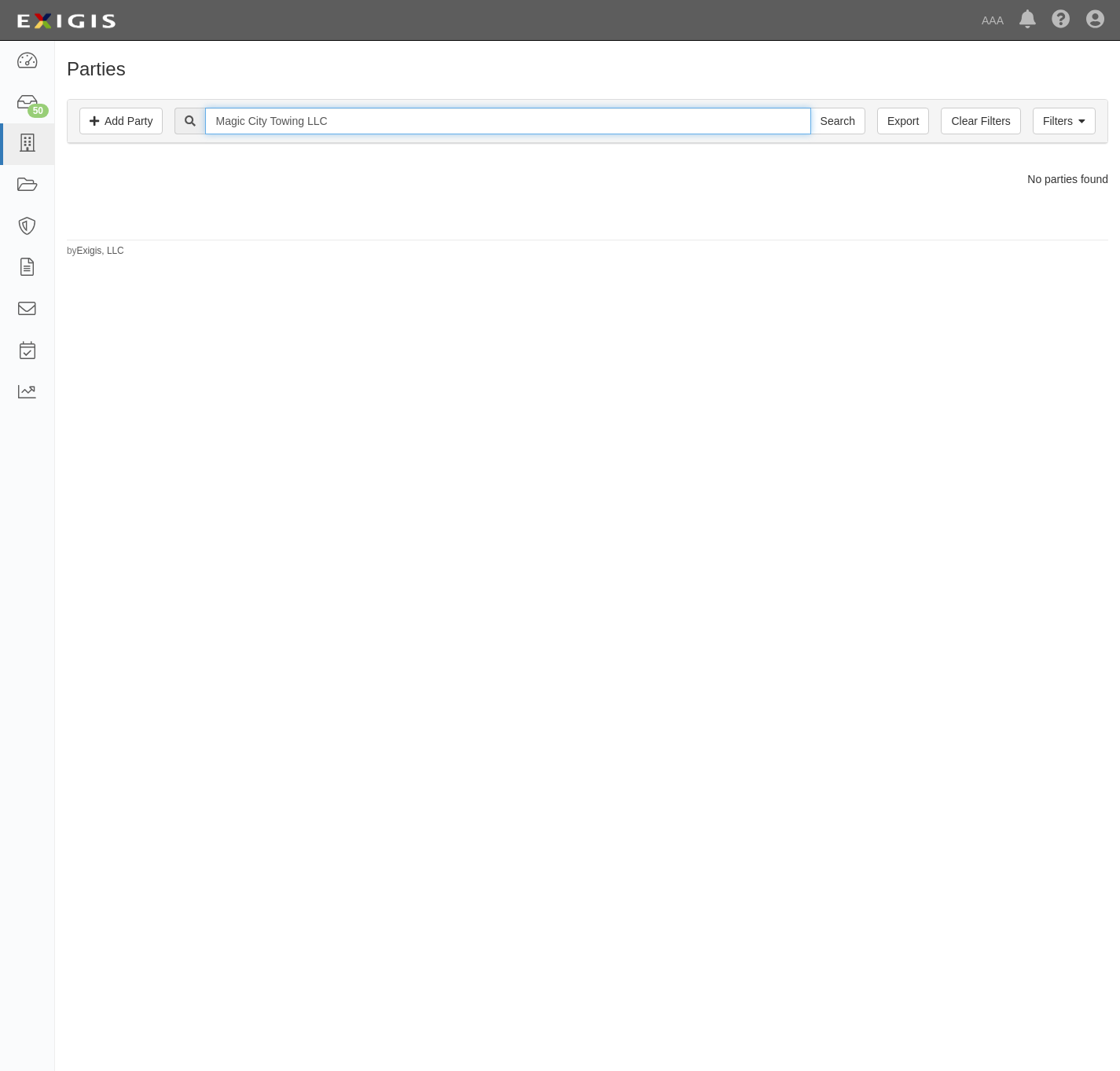
click at [324, 130] on input "Magic City Towing LLC" at bounding box center [507, 120] width 605 height 27
click at [326, 132] on input "Magic City Towing LLC" at bounding box center [507, 120] width 605 height 27
click at [329, 133] on input "Magic City Towing LLC" at bounding box center [507, 120] width 605 height 27
type input "Magic City Towing"
click at [842, 119] on input "Search" at bounding box center [837, 120] width 55 height 27
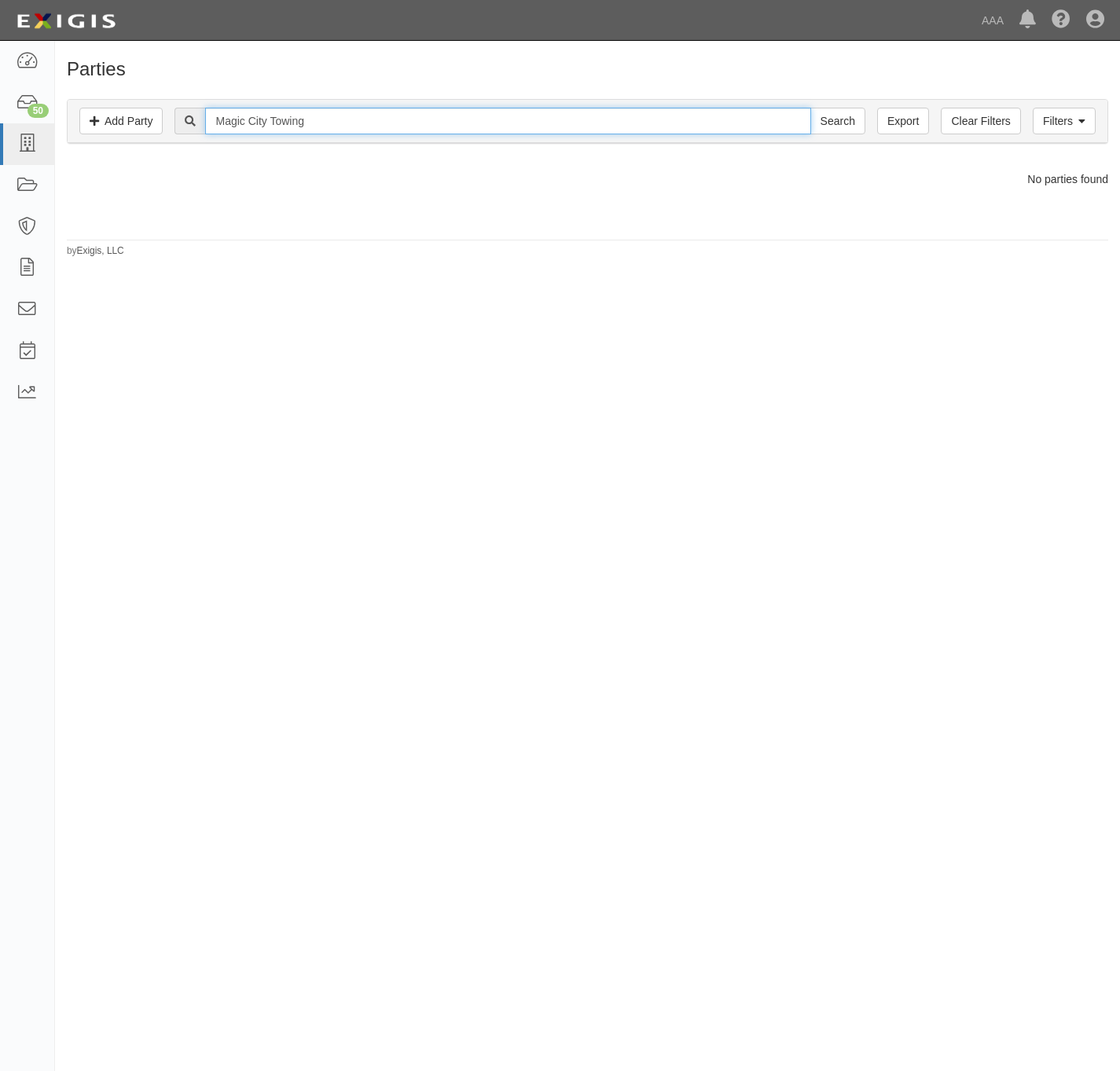
click at [292, 116] on input "Magic City Towing" at bounding box center [507, 120] width 605 height 27
click at [292, 115] on input "Magic City Towing" at bounding box center [507, 120] width 605 height 27
type input "Magic City"
click at [810, 107] on input "Search" at bounding box center [837, 120] width 55 height 27
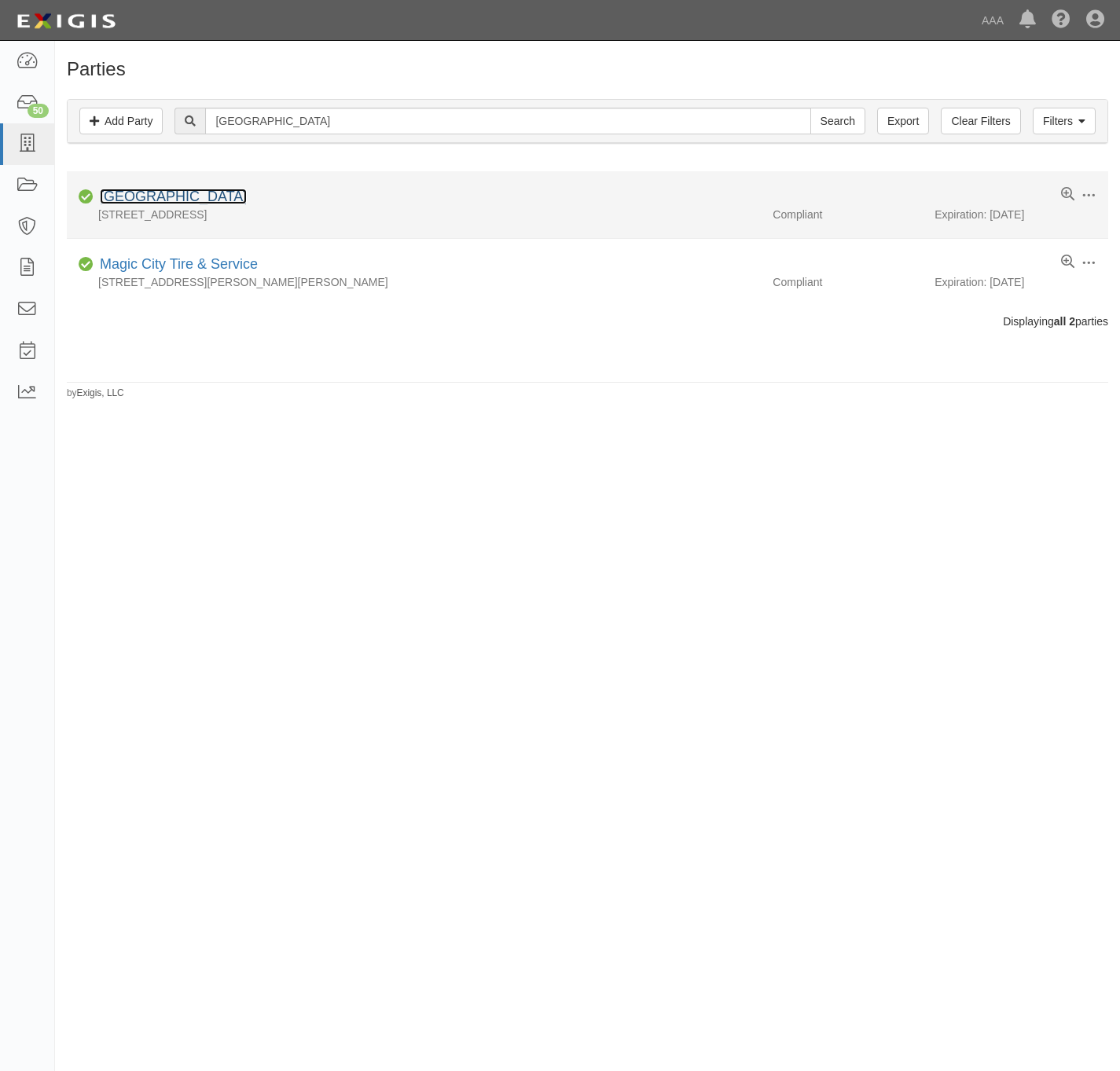
click at [133, 196] on link "[GEOGRAPHIC_DATA]" at bounding box center [174, 197] width 147 height 16
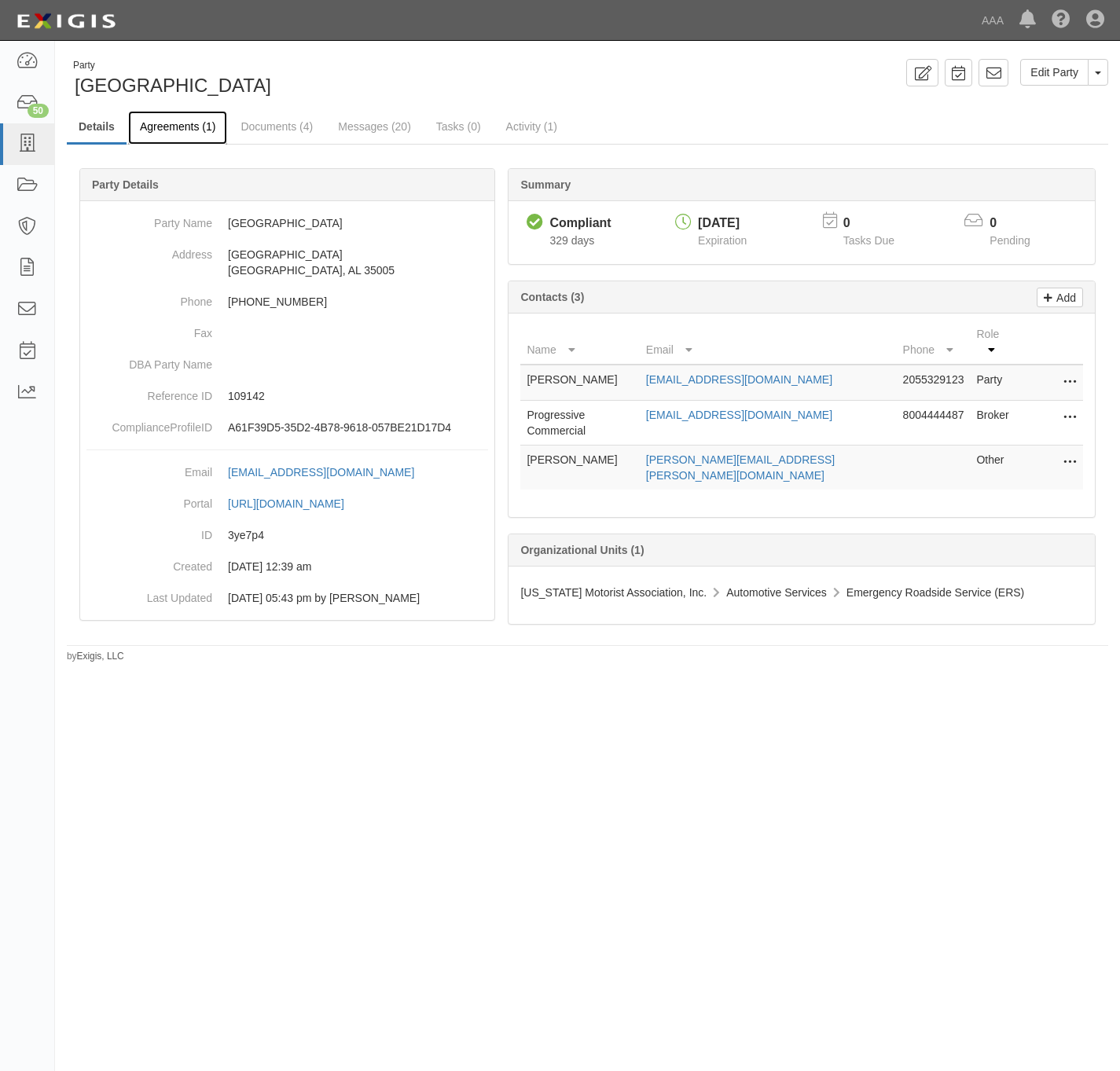
click at [187, 126] on link "Agreements (1)" at bounding box center [178, 128] width 99 height 34
